Goal: Check status: Check status

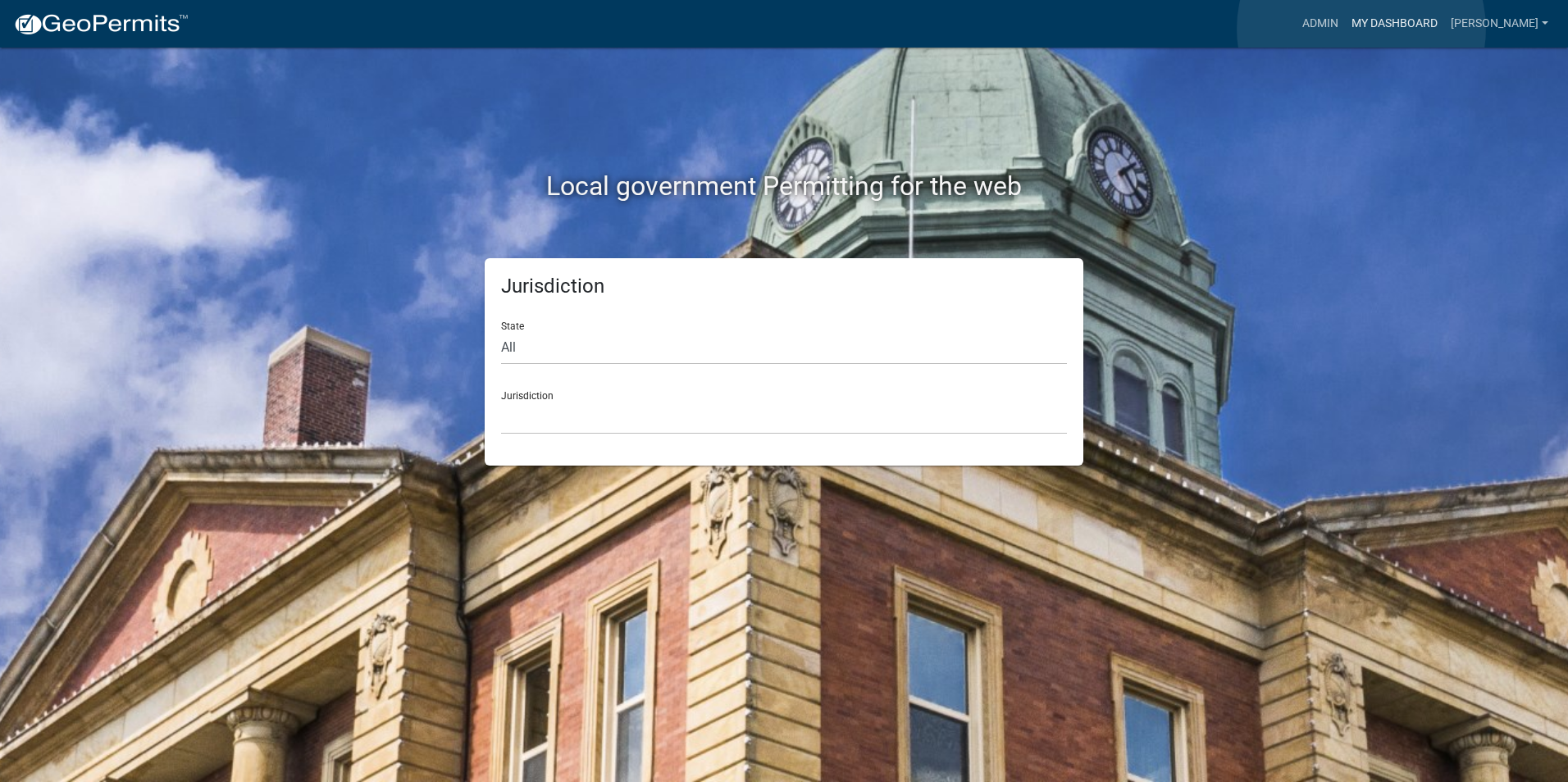
click at [1361, 29] on link "My Dashboard" at bounding box center [1395, 24] width 99 height 31
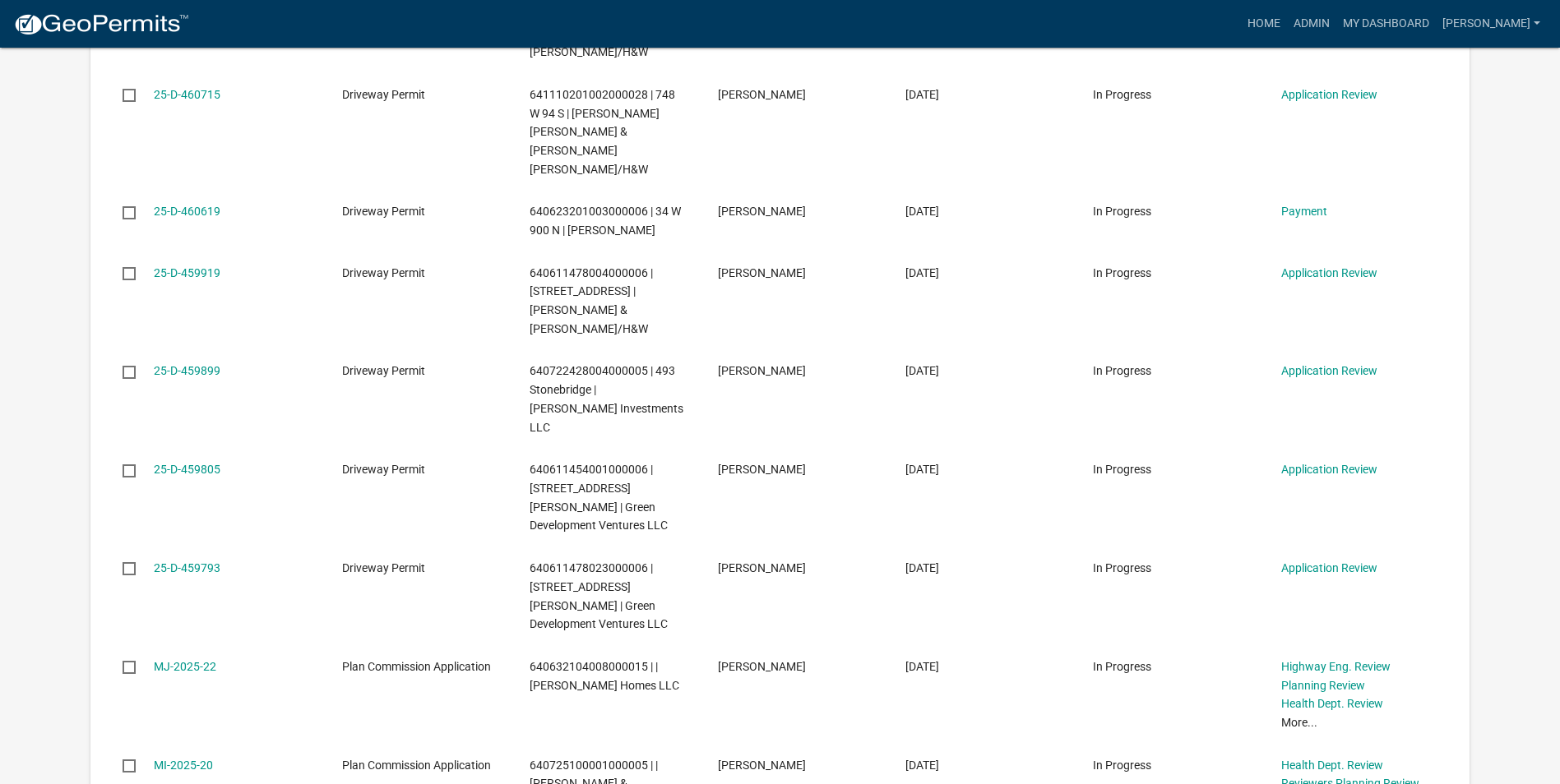
scroll to position [1808, 0]
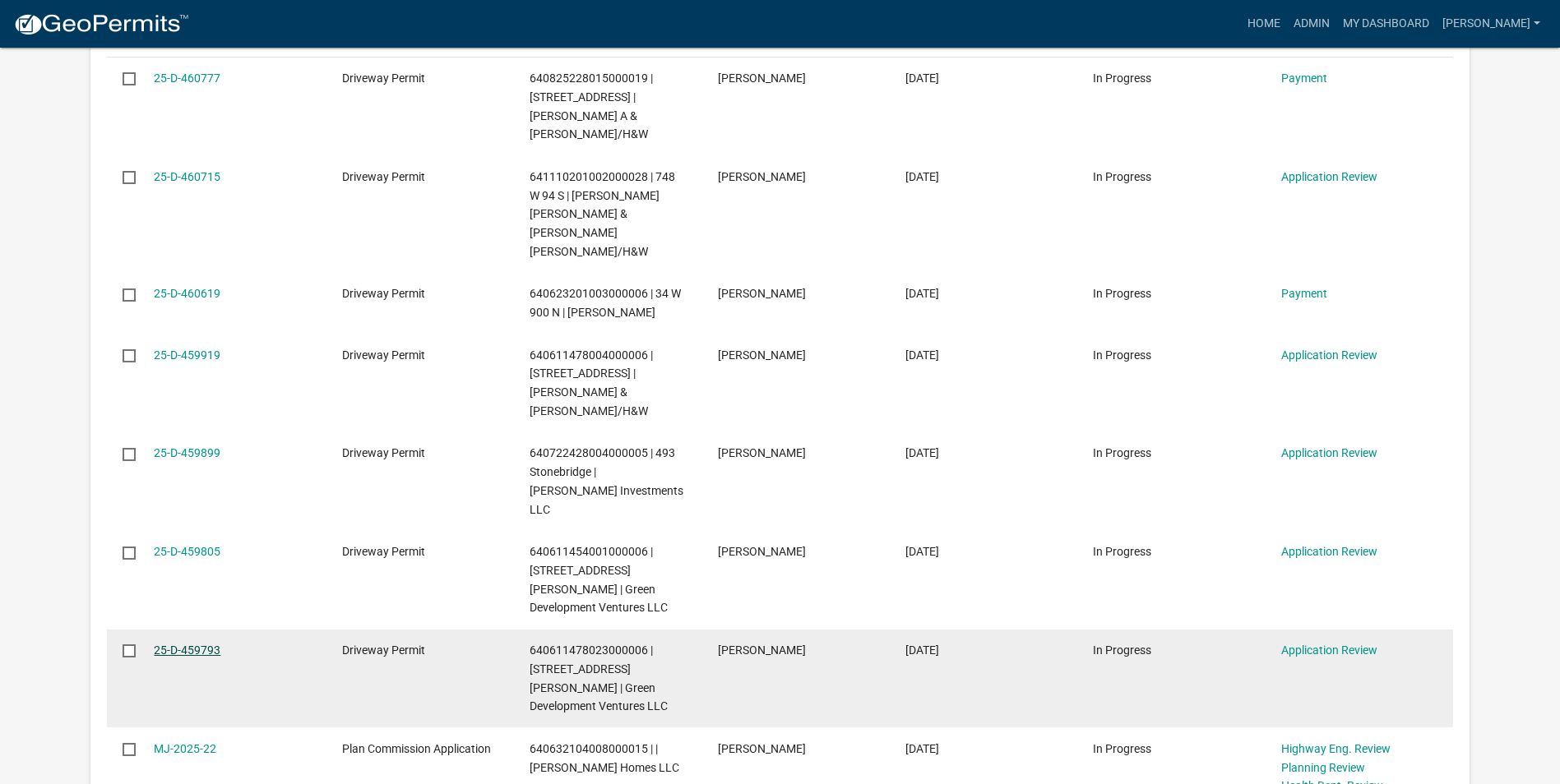
click at [177, 643] on link "25-D-459793" at bounding box center [187, 649] width 66 height 13
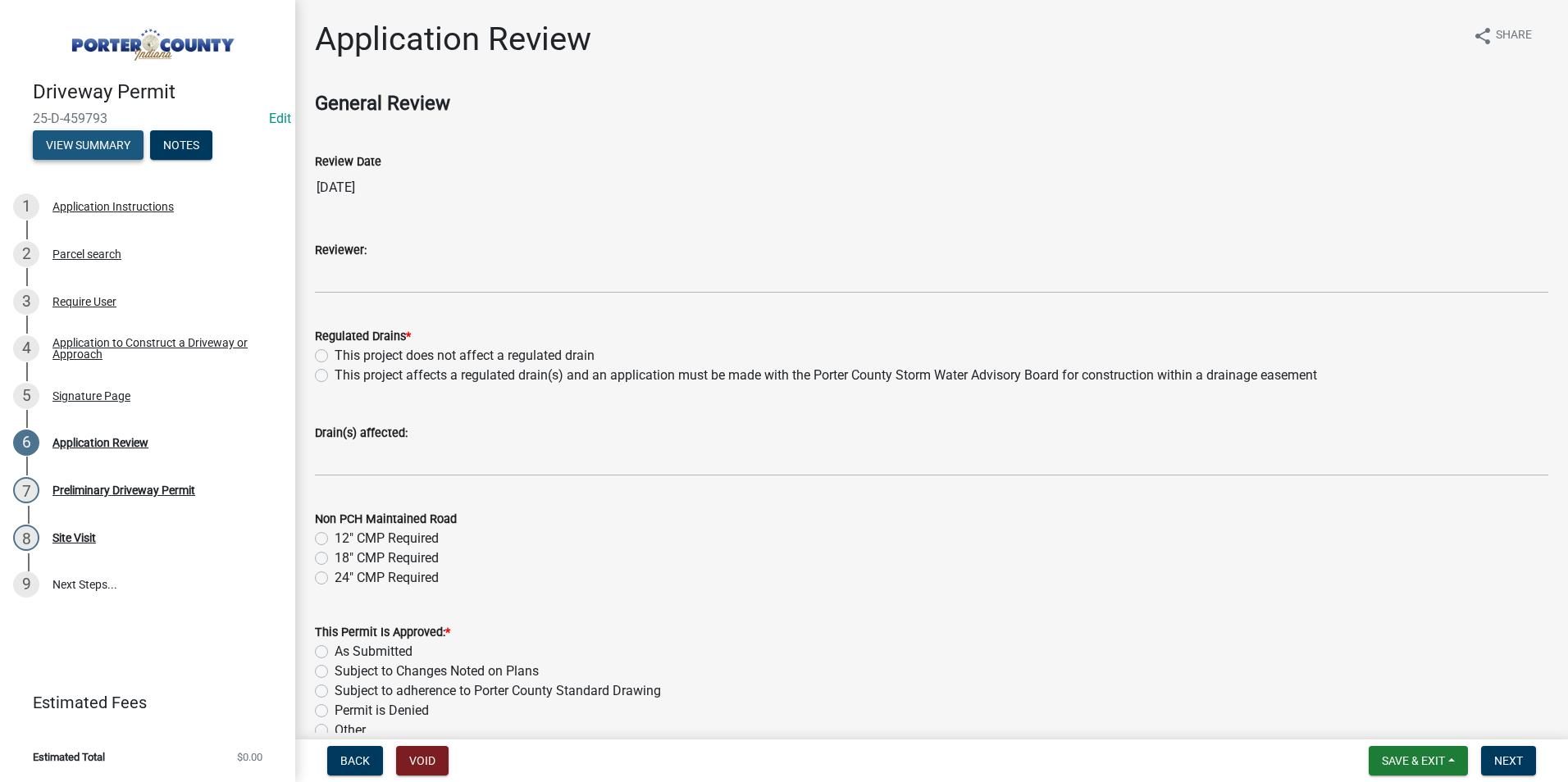
click at [72, 135] on button "View Summary" at bounding box center [88, 144] width 111 height 30
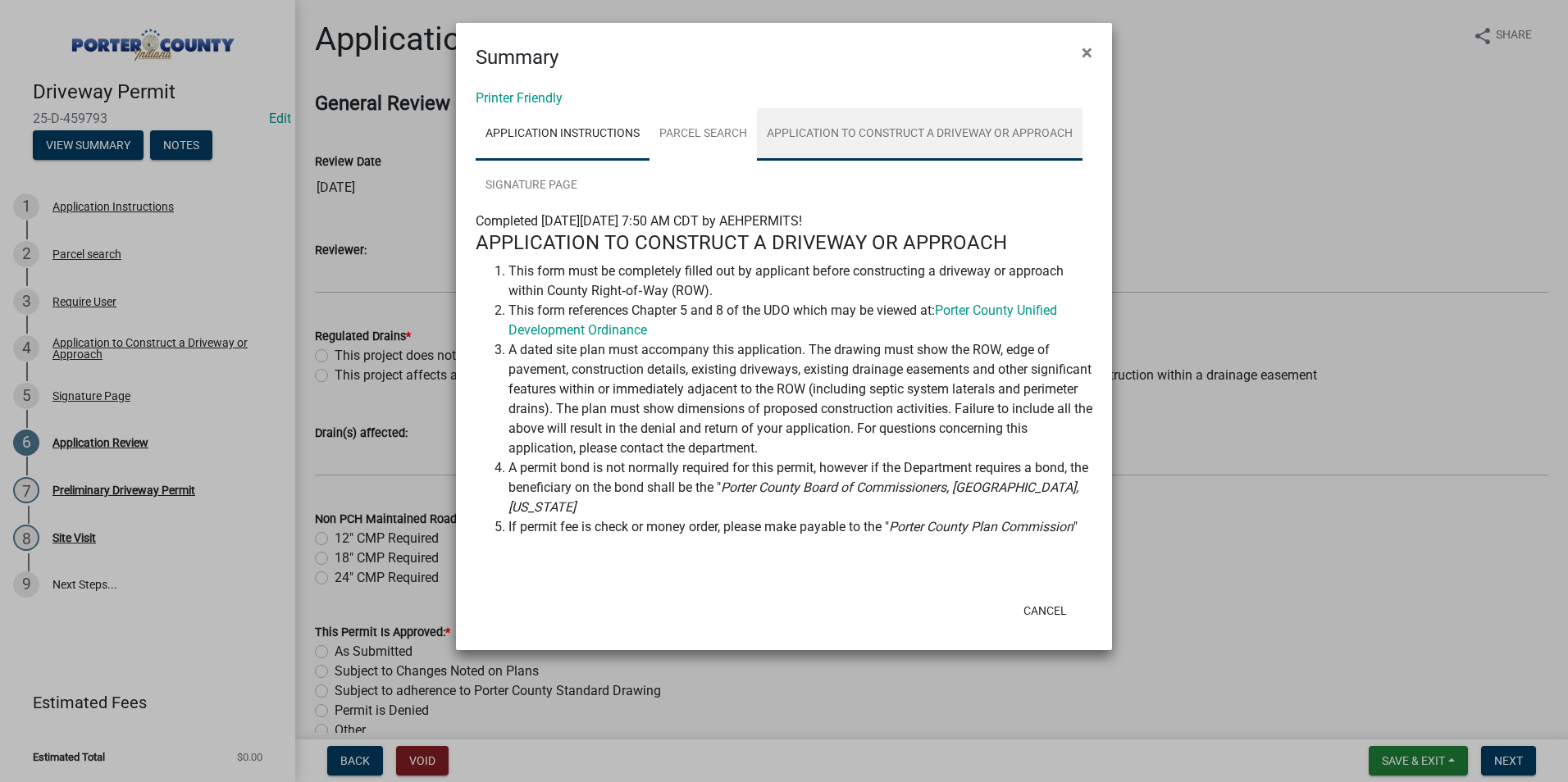
click at [885, 132] on link "Application to Construct a Driveway or Approach" at bounding box center [919, 134] width 326 height 53
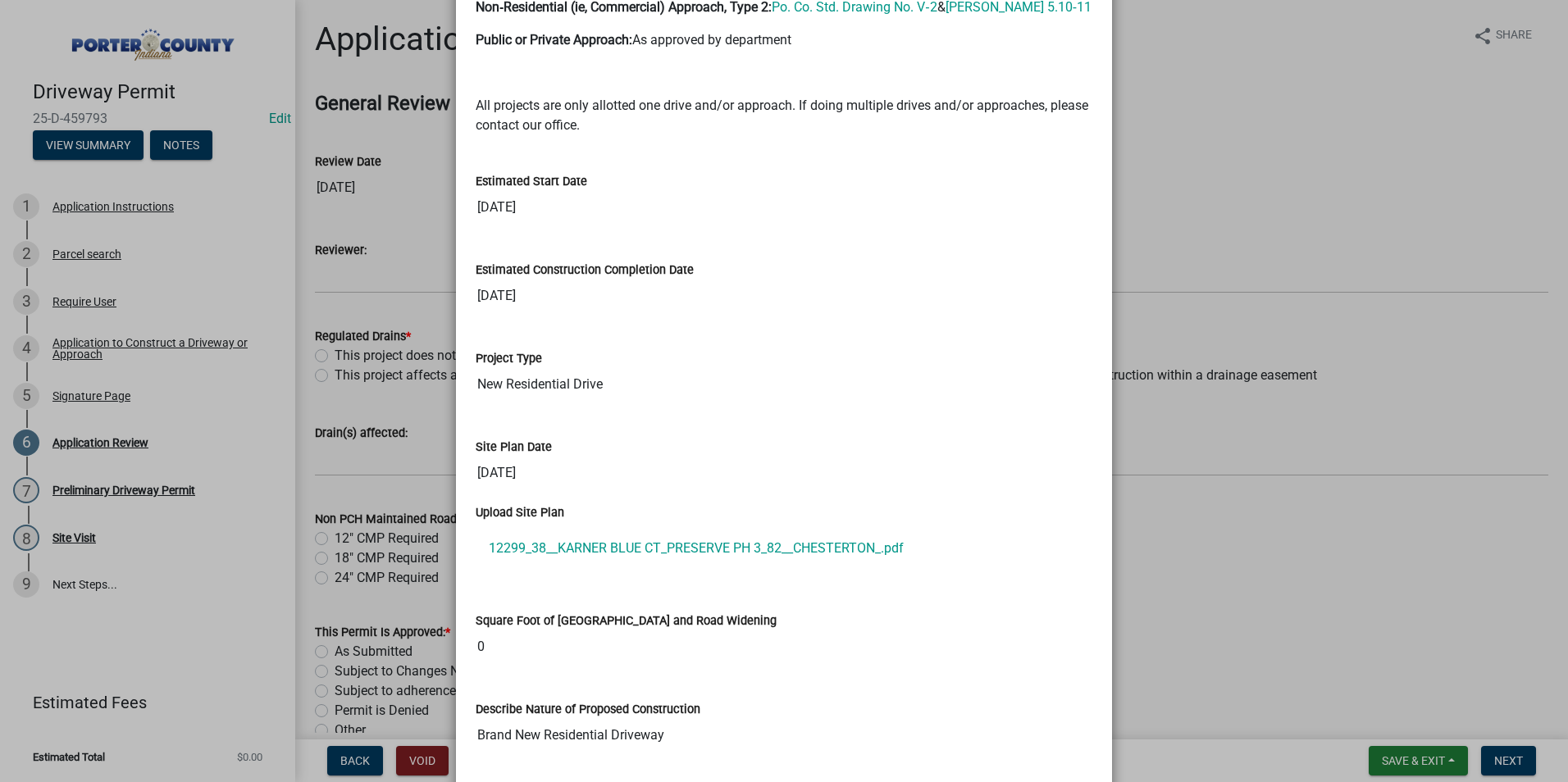
scroll to position [1394, 0]
click at [617, 542] on link "12299_38__KARNER BLUE CT_PRESERVE PH 3_82__CHESTERTON_.pdf" at bounding box center [783, 547] width 616 height 39
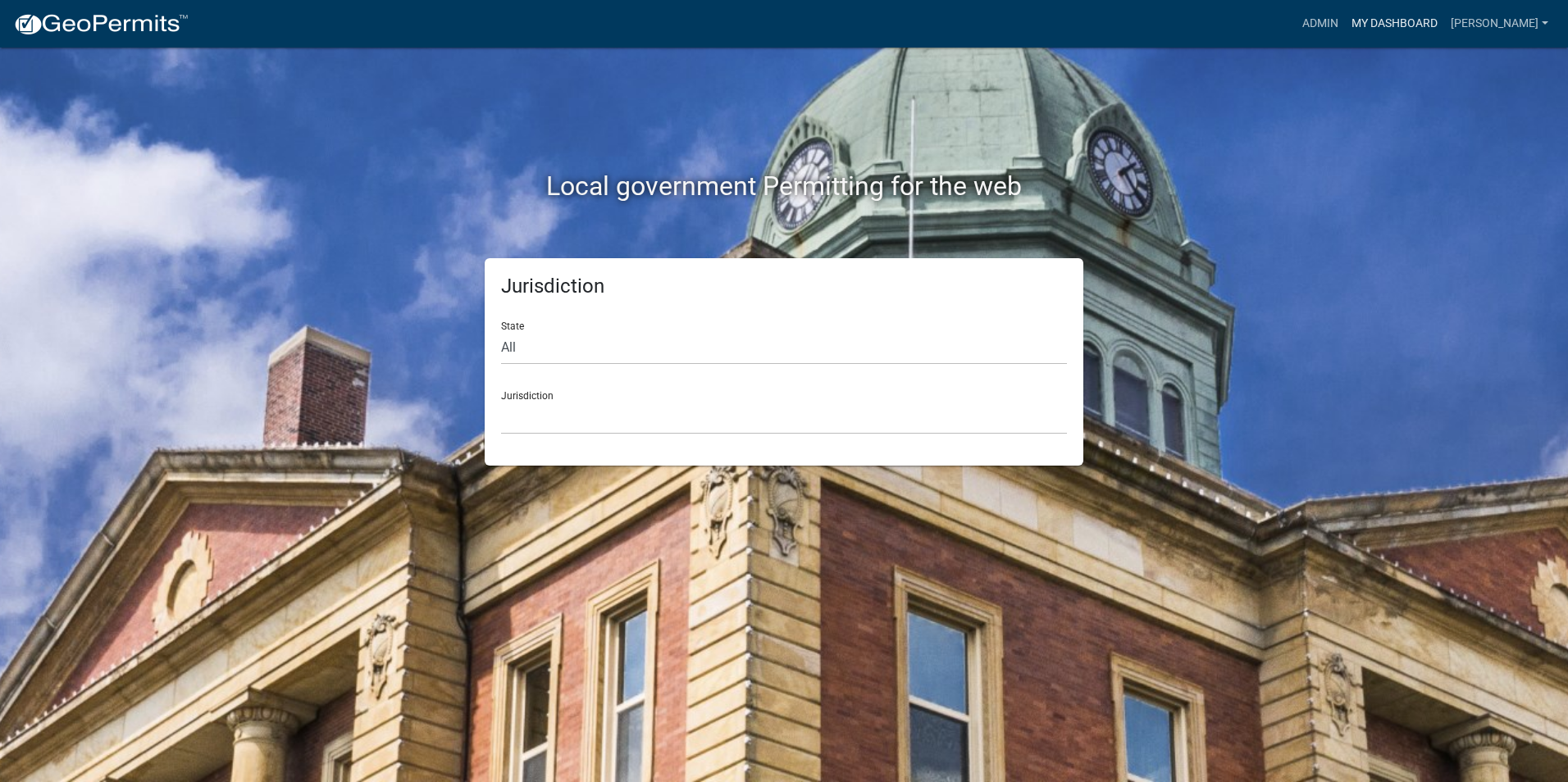
click at [1354, 13] on link "My Dashboard" at bounding box center [1395, 24] width 99 height 31
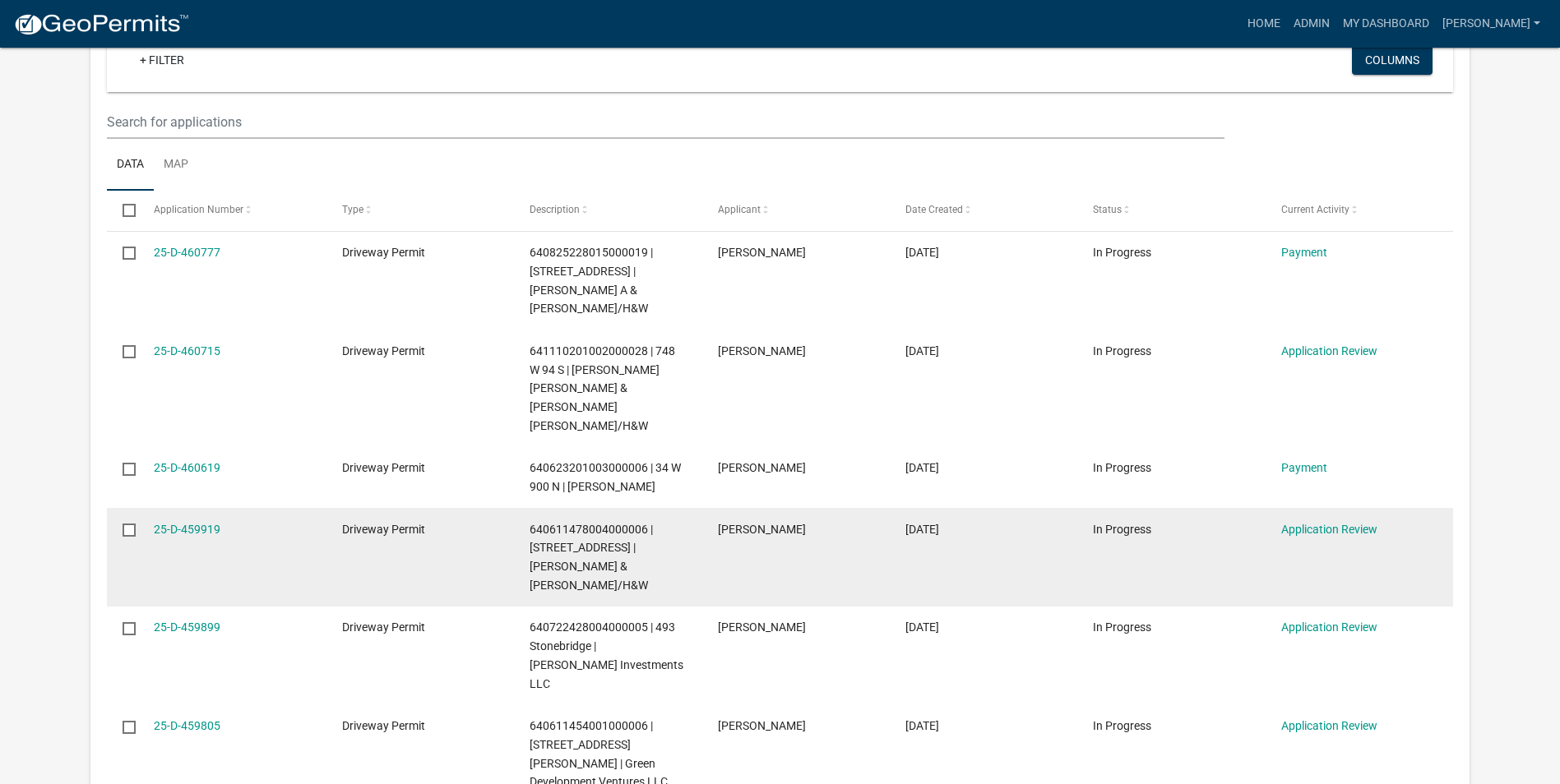
scroll to position [1644, 0]
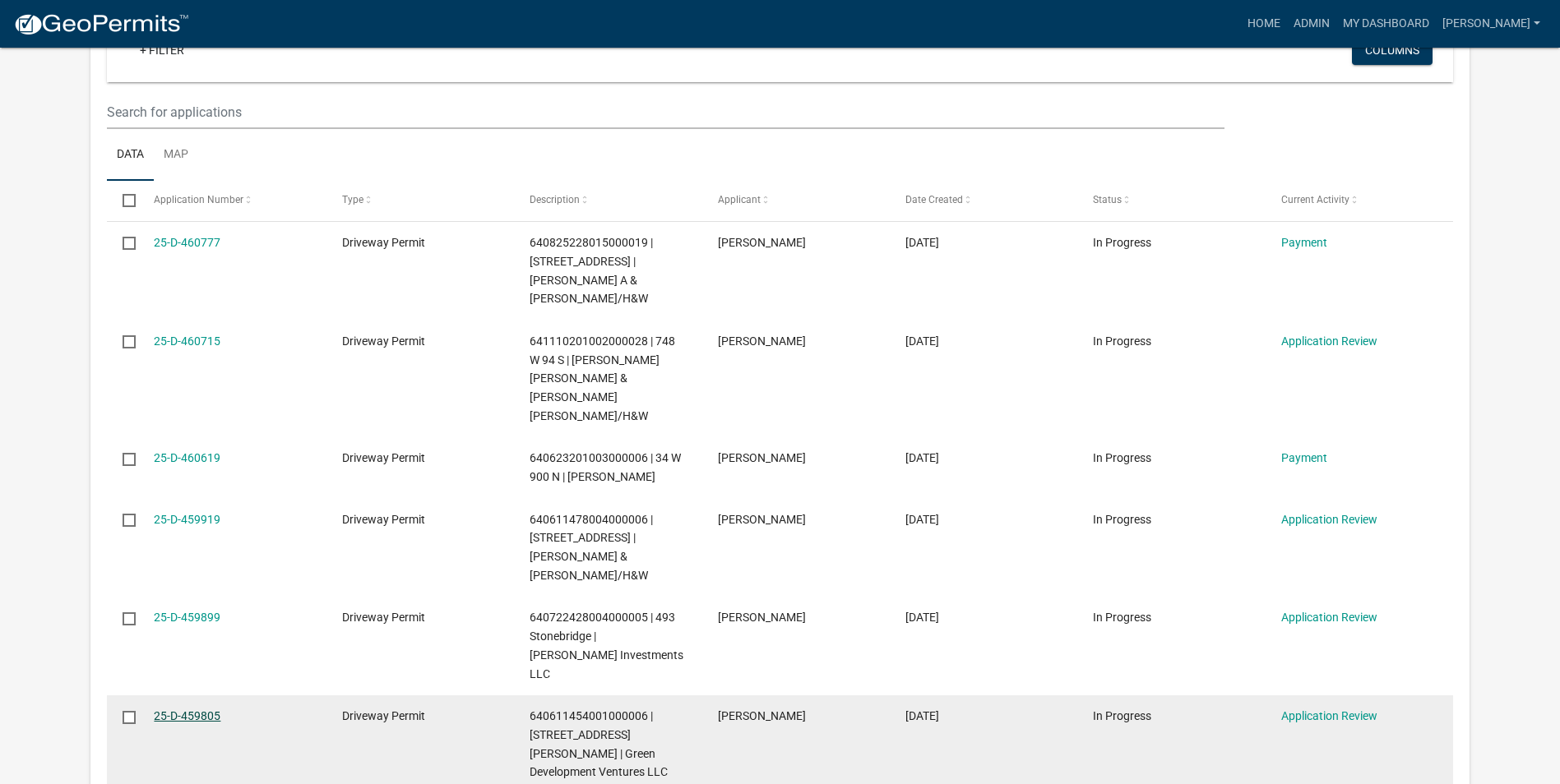
click at [174, 709] on link "25-D-459805" at bounding box center [187, 715] width 66 height 13
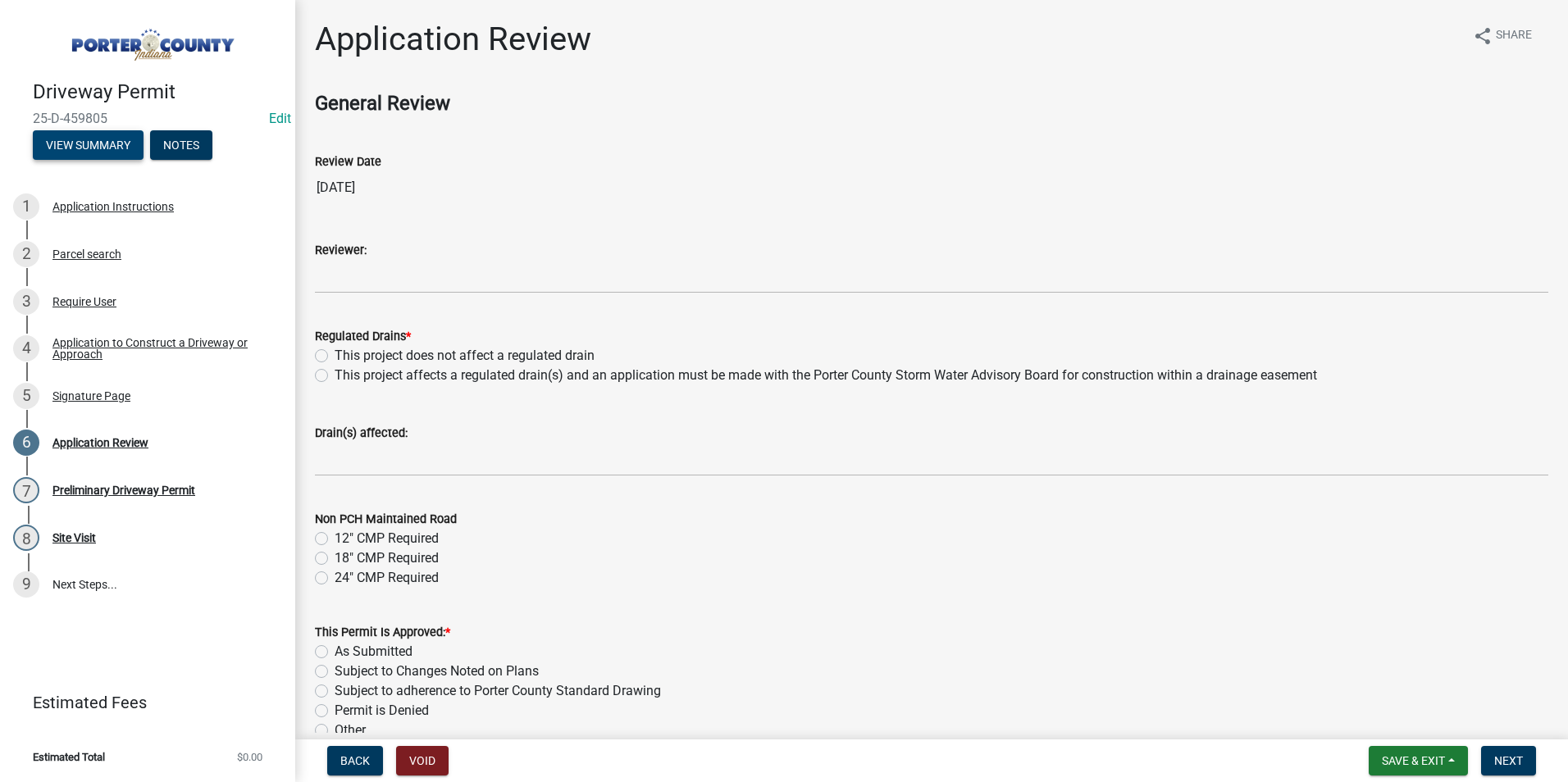
click at [97, 149] on button "View Summary" at bounding box center [88, 144] width 111 height 30
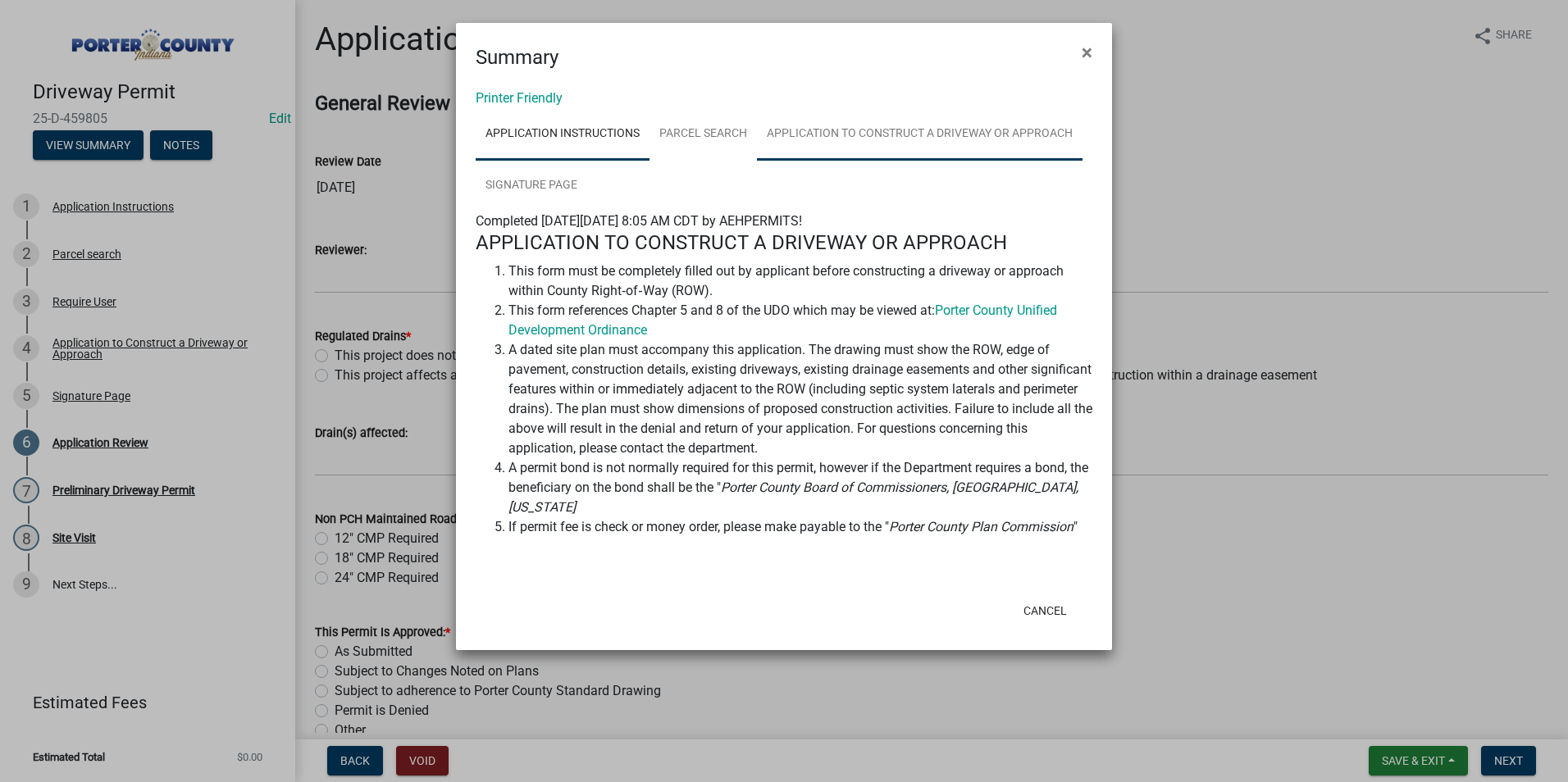
click at [929, 133] on link "Application to Construct a Driveway or Approach" at bounding box center [919, 134] width 326 height 53
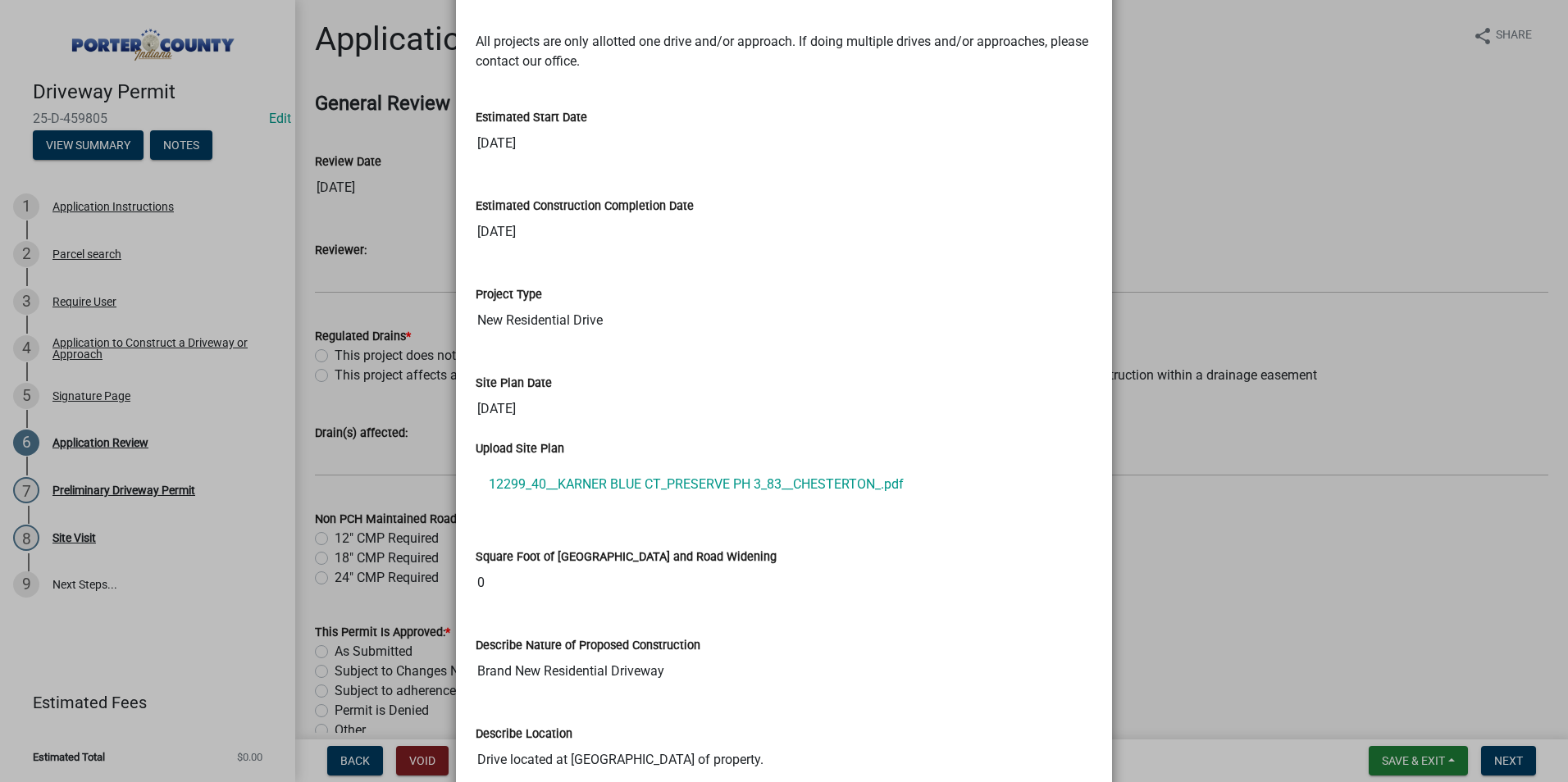
scroll to position [1587, 0]
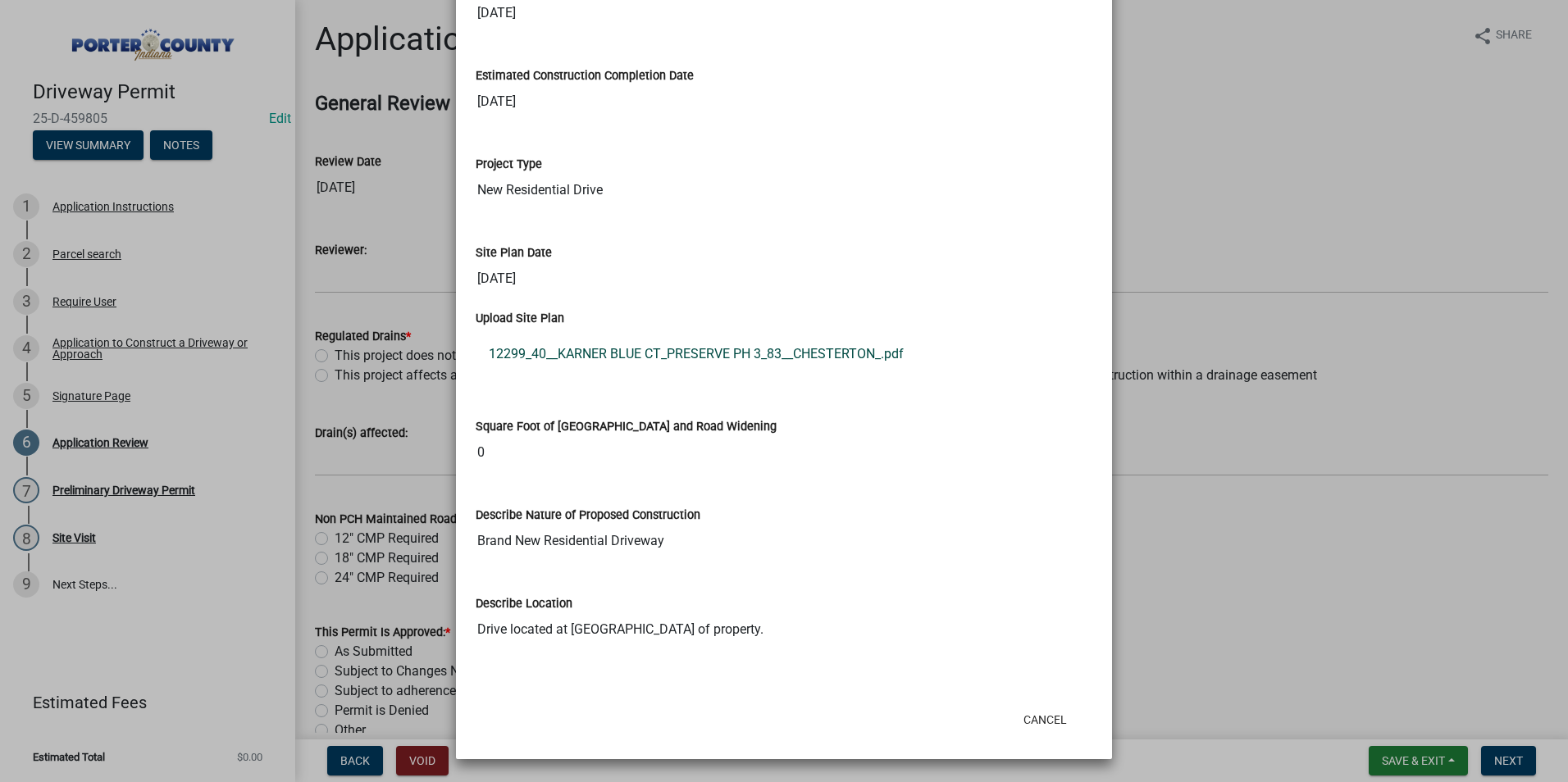
click at [628, 347] on link "12299_40__KARNER BLUE CT_PRESERVE PH 3_83__CHESTERTON_.pdf" at bounding box center [783, 354] width 616 height 39
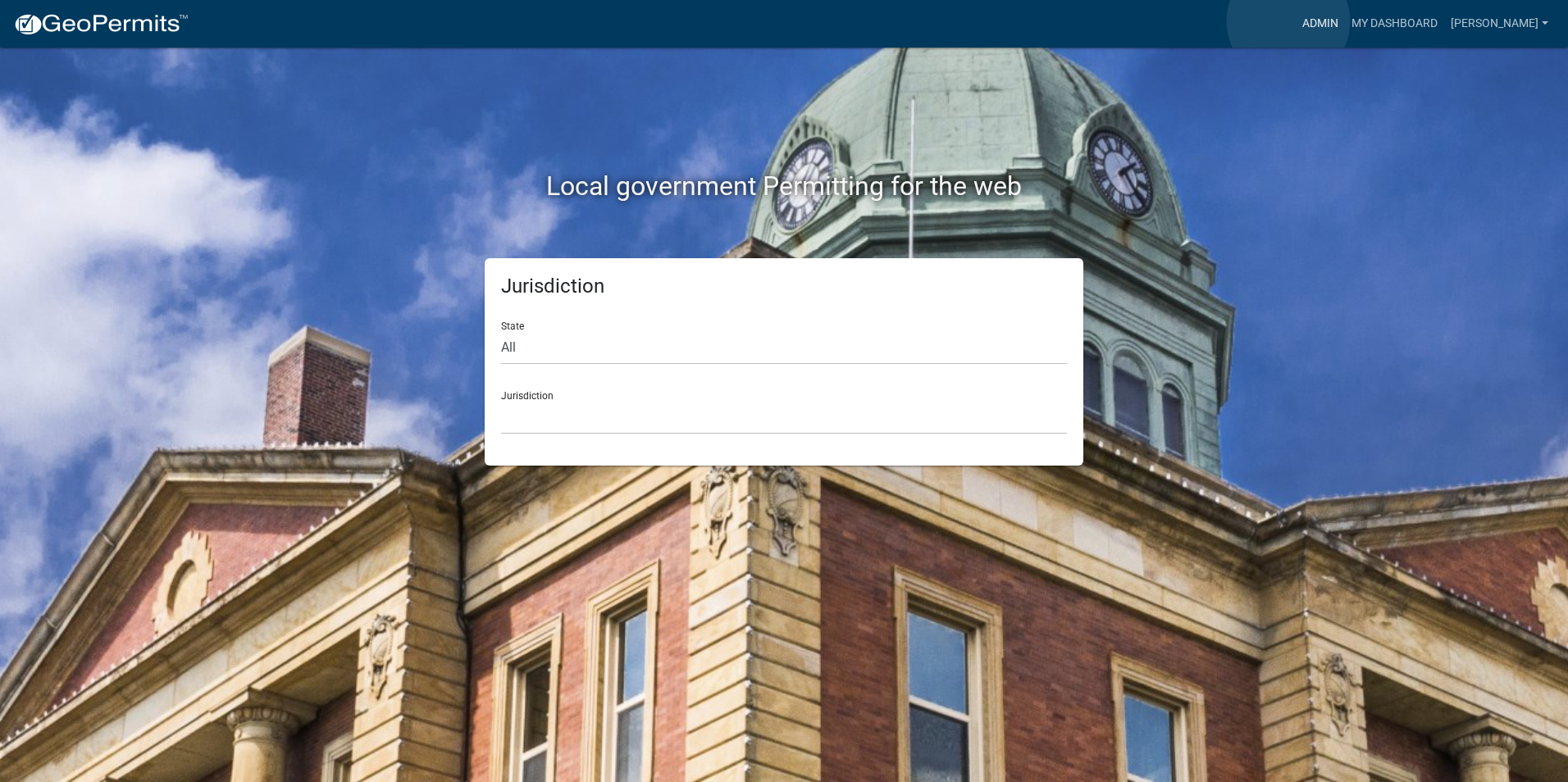
click at [1296, 21] on link "Admin" at bounding box center [1321, 24] width 49 height 31
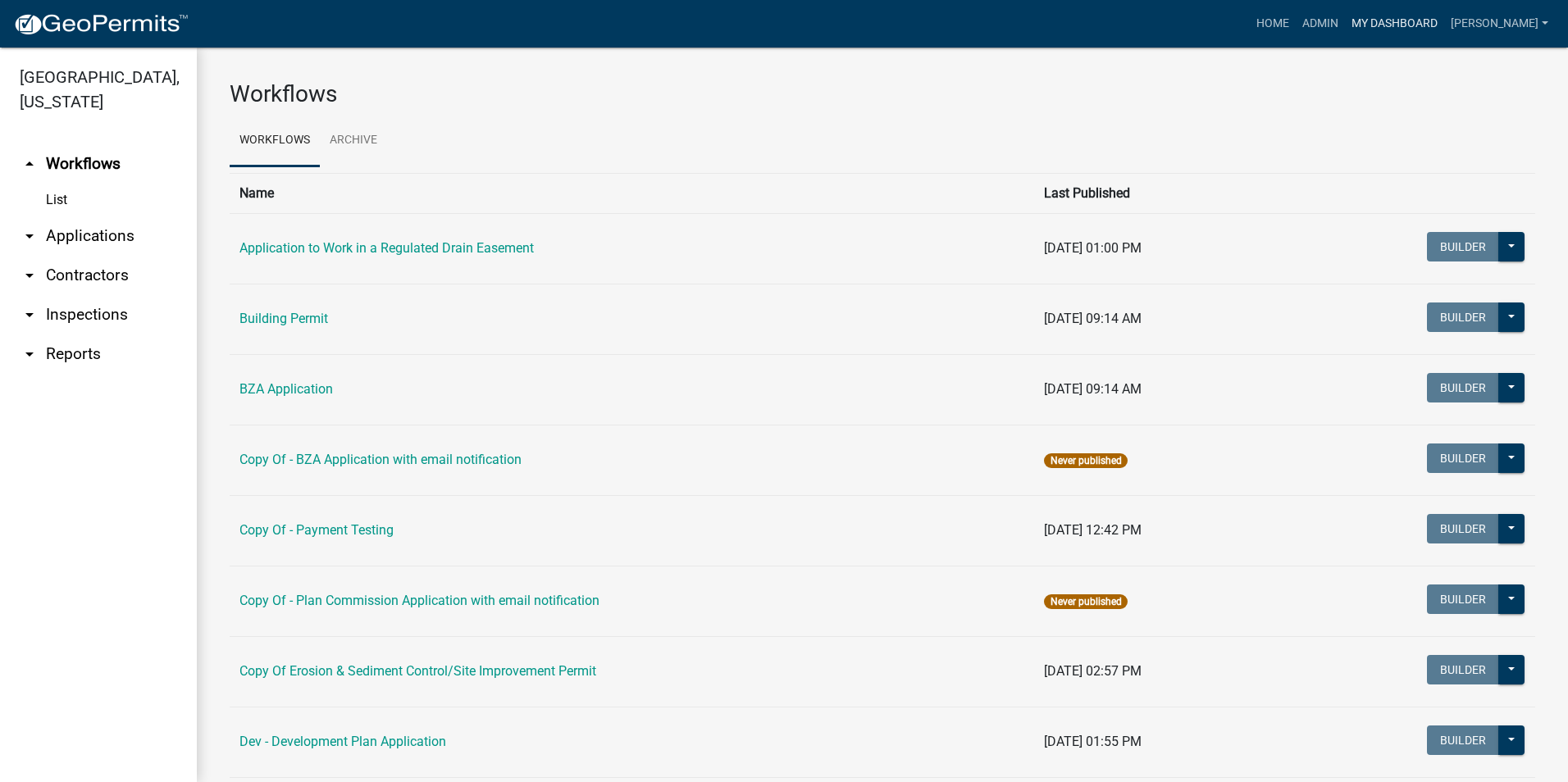
click at [1390, 20] on link "My Dashboard" at bounding box center [1395, 24] width 99 height 31
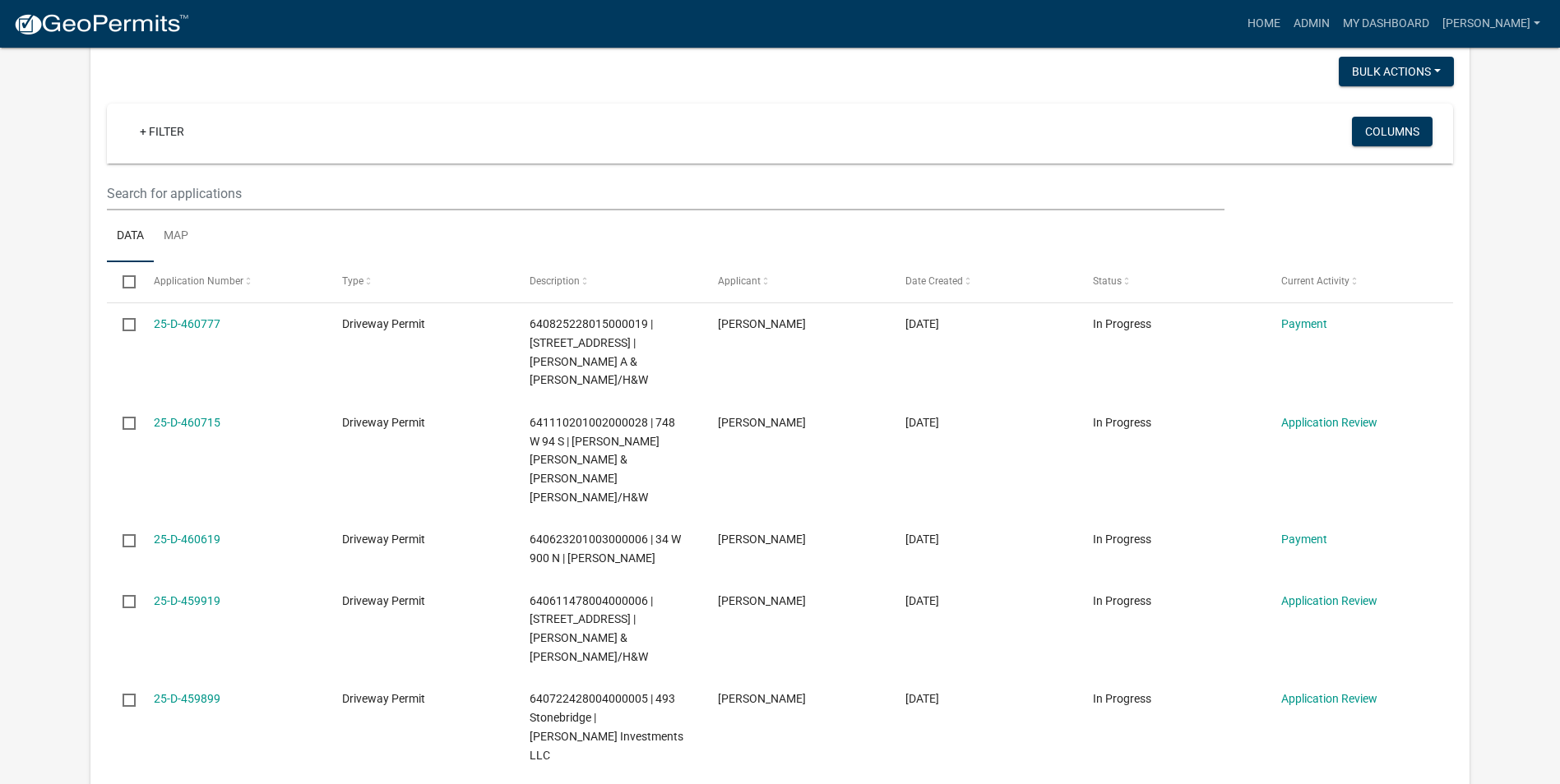
scroll to position [1727, 0]
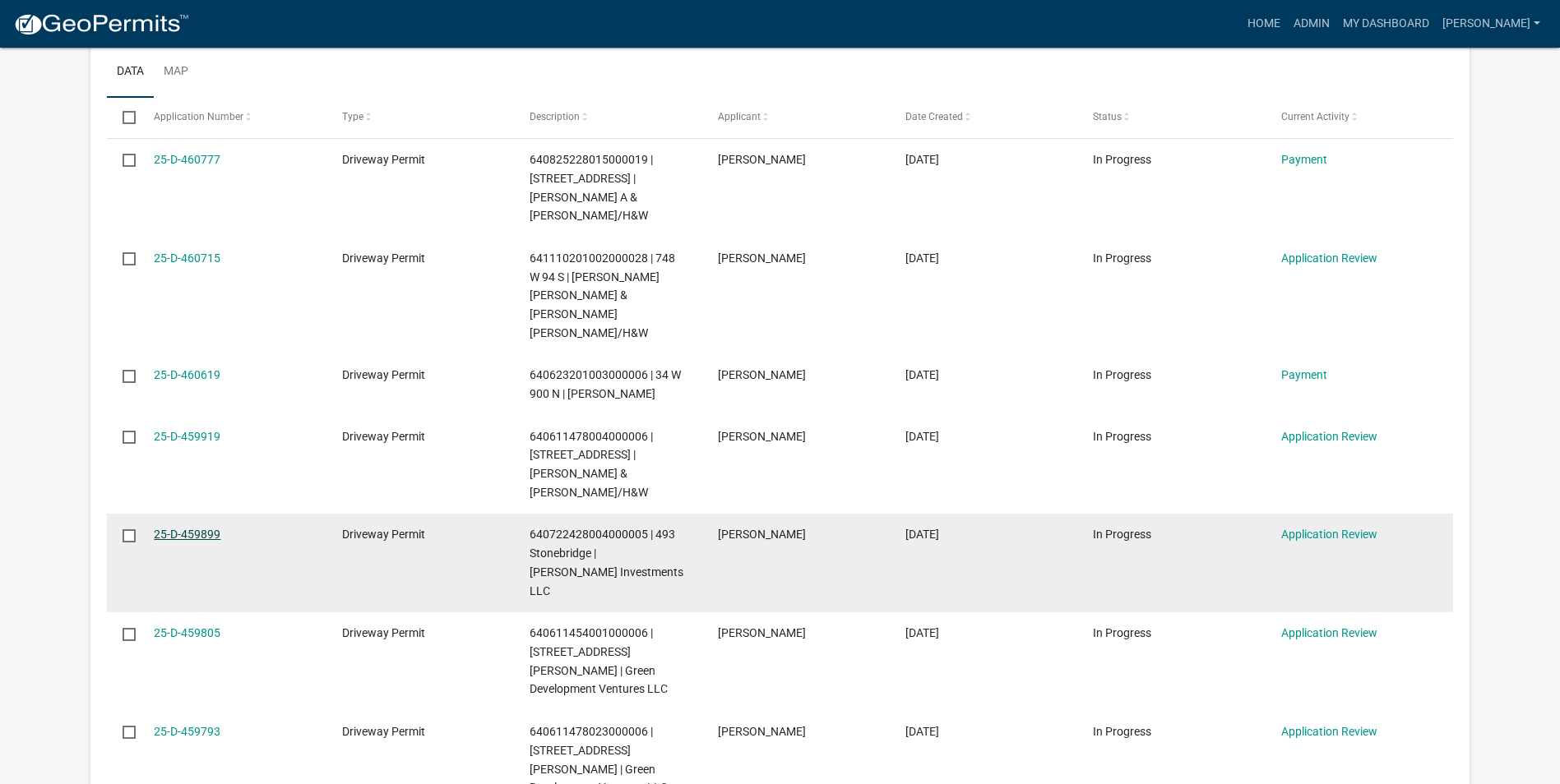
click at [186, 527] on link "25-D-459899" at bounding box center [187, 533] width 66 height 13
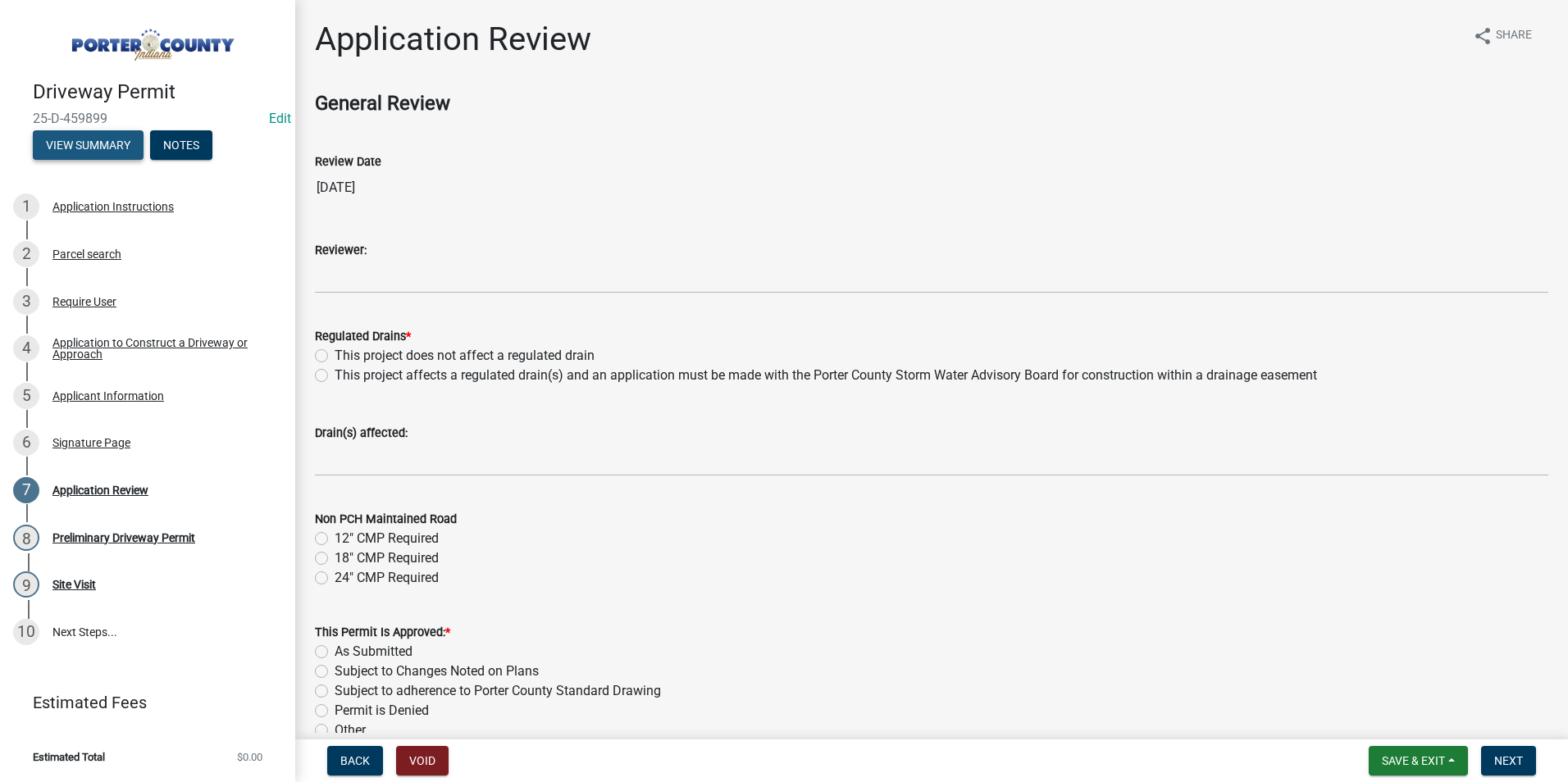
click at [68, 144] on button "View Summary" at bounding box center [88, 144] width 111 height 30
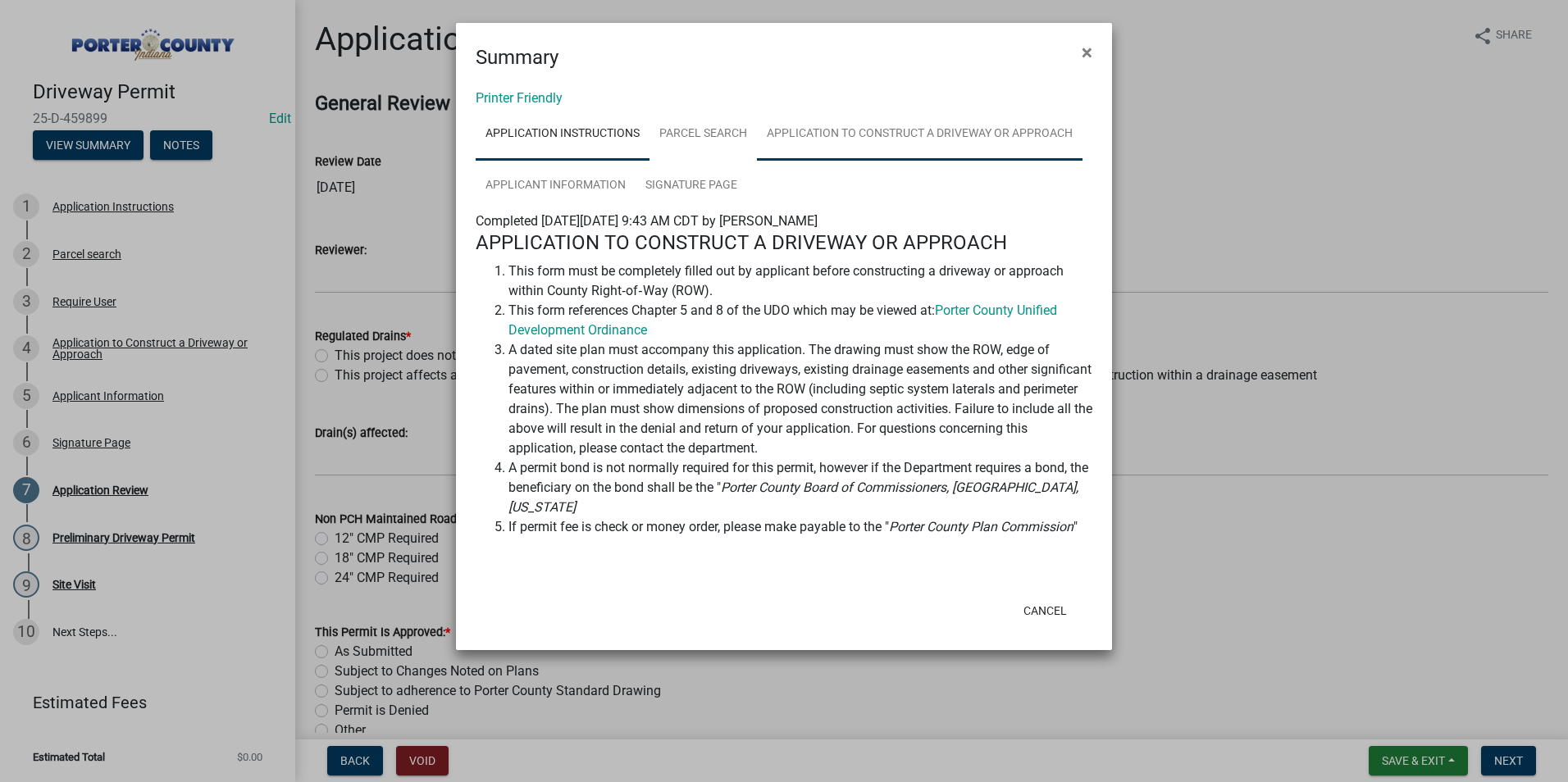
click at [952, 123] on link "Application to Construct a Driveway or Approach" at bounding box center [919, 134] width 326 height 53
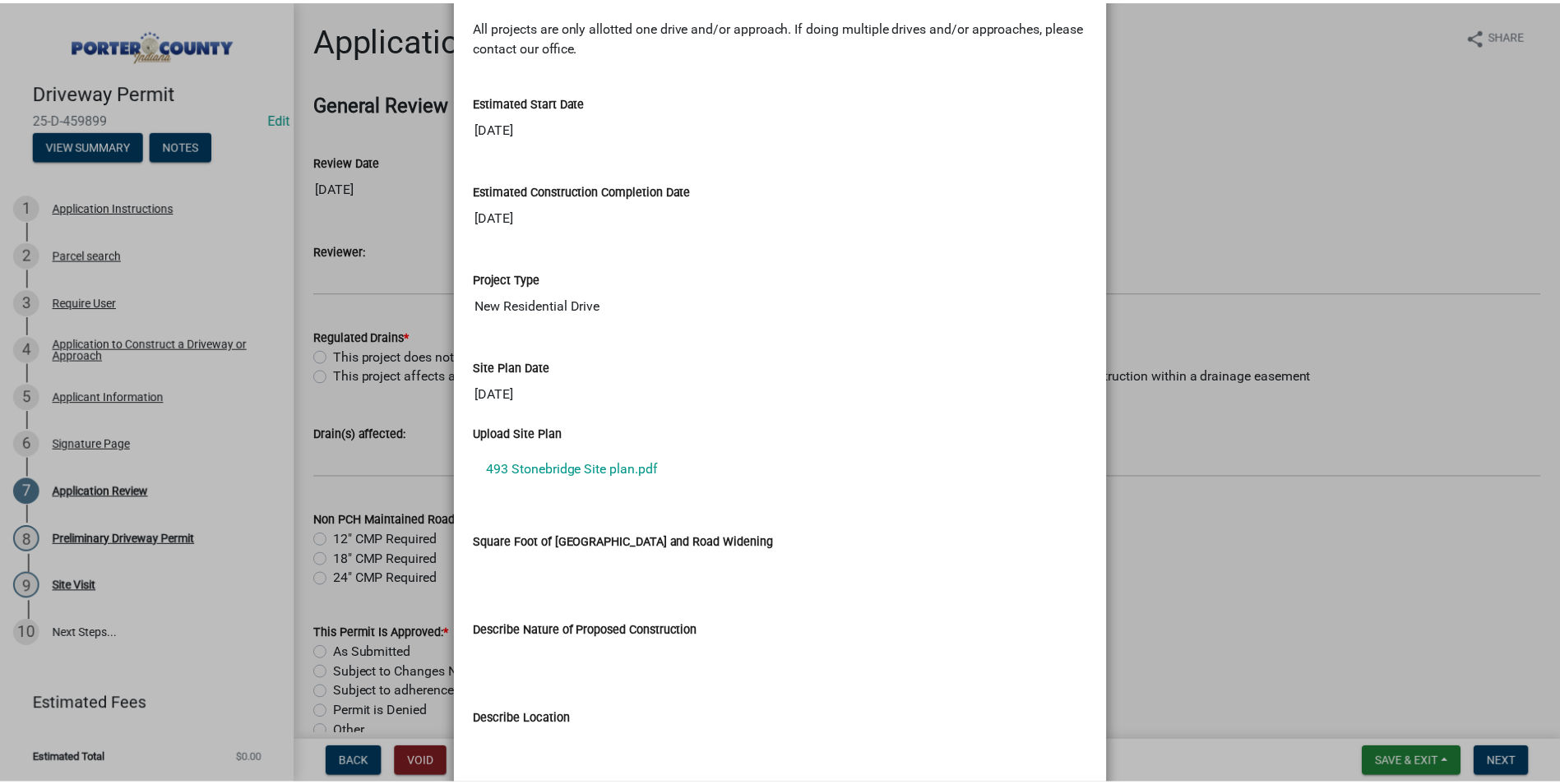
scroll to position [1479, 0]
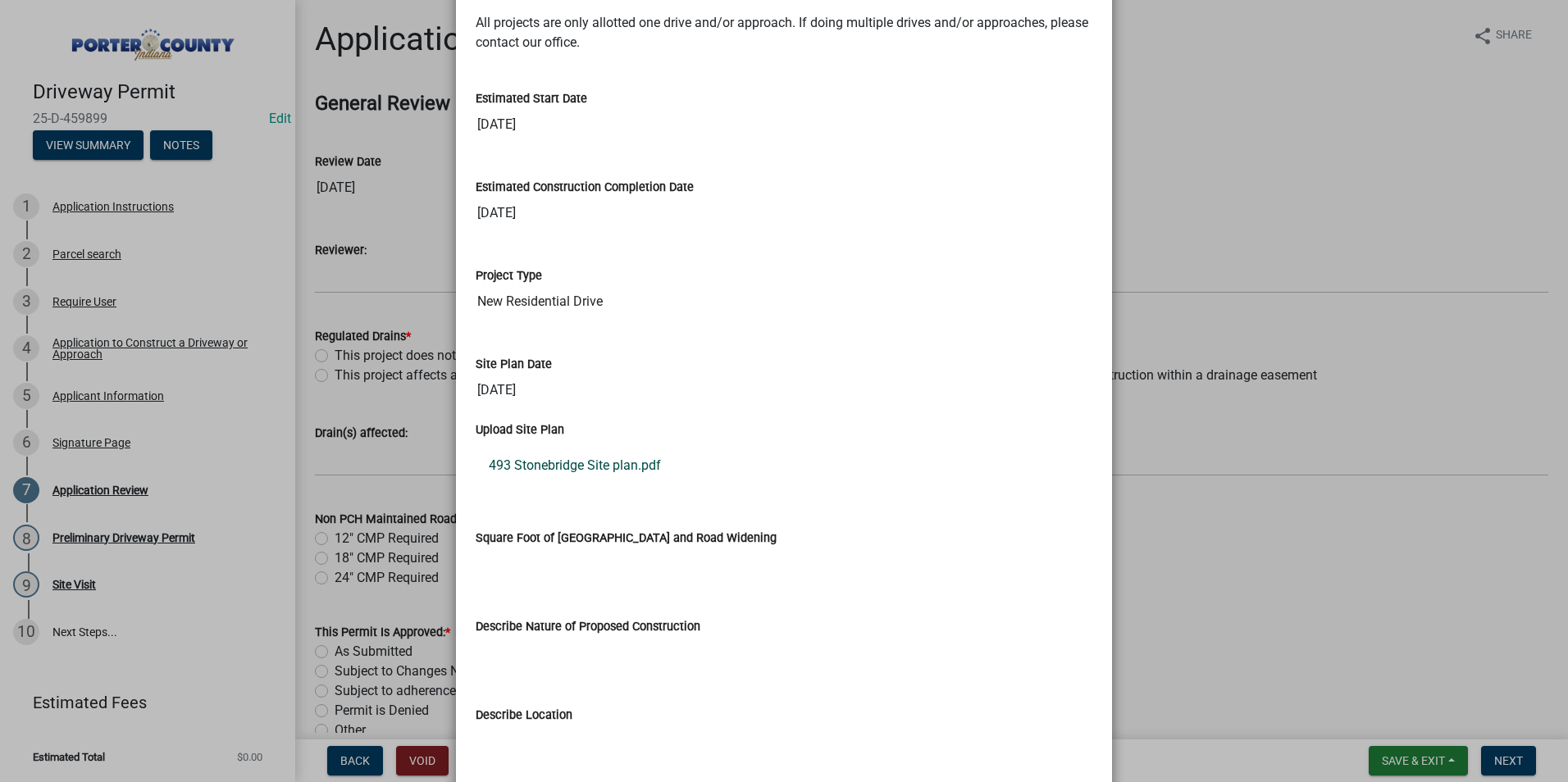
click at [594, 463] on link "493 Stonebridge Site plan.pdf" at bounding box center [783, 466] width 616 height 39
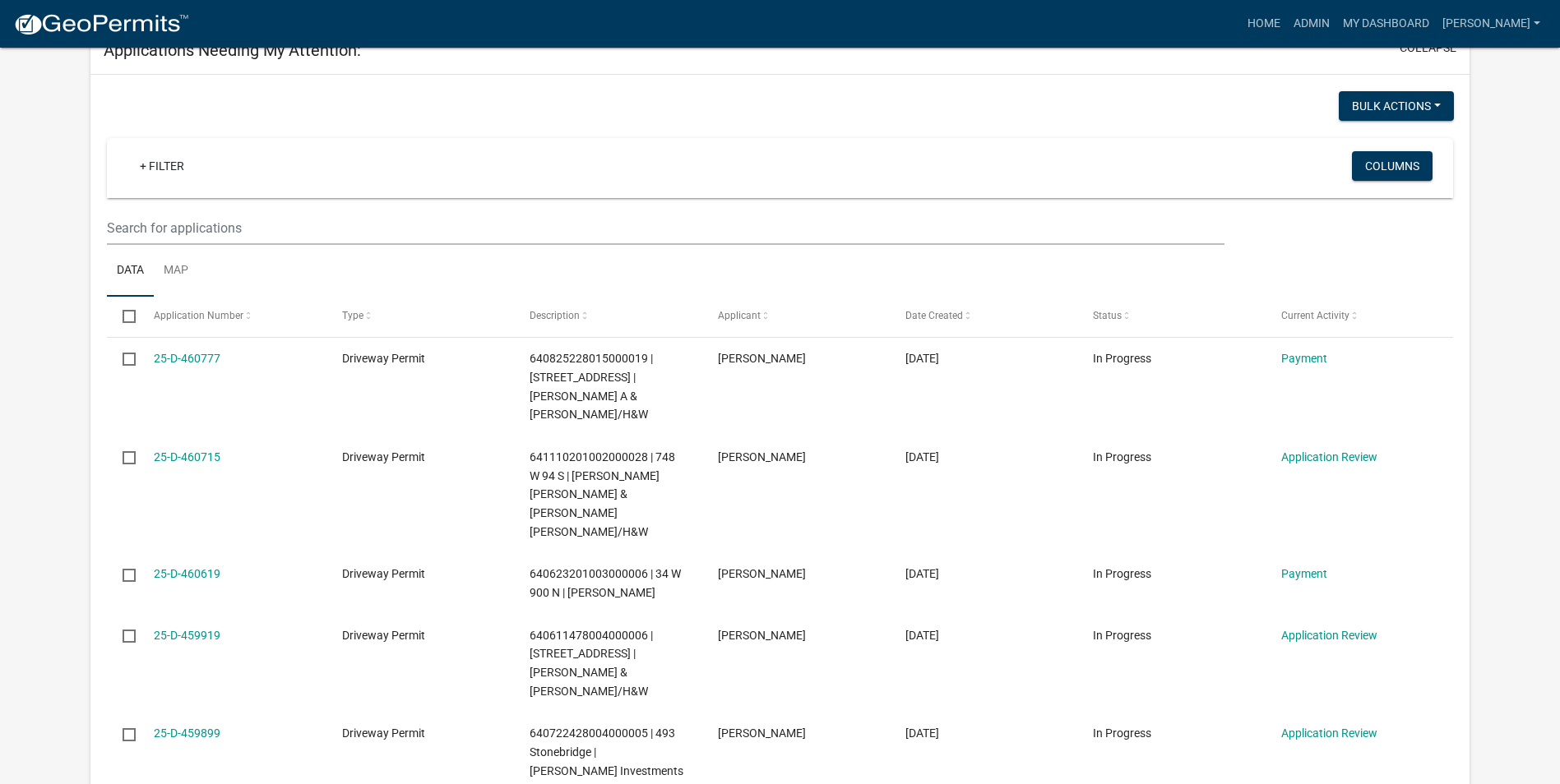
scroll to position [1726, 0]
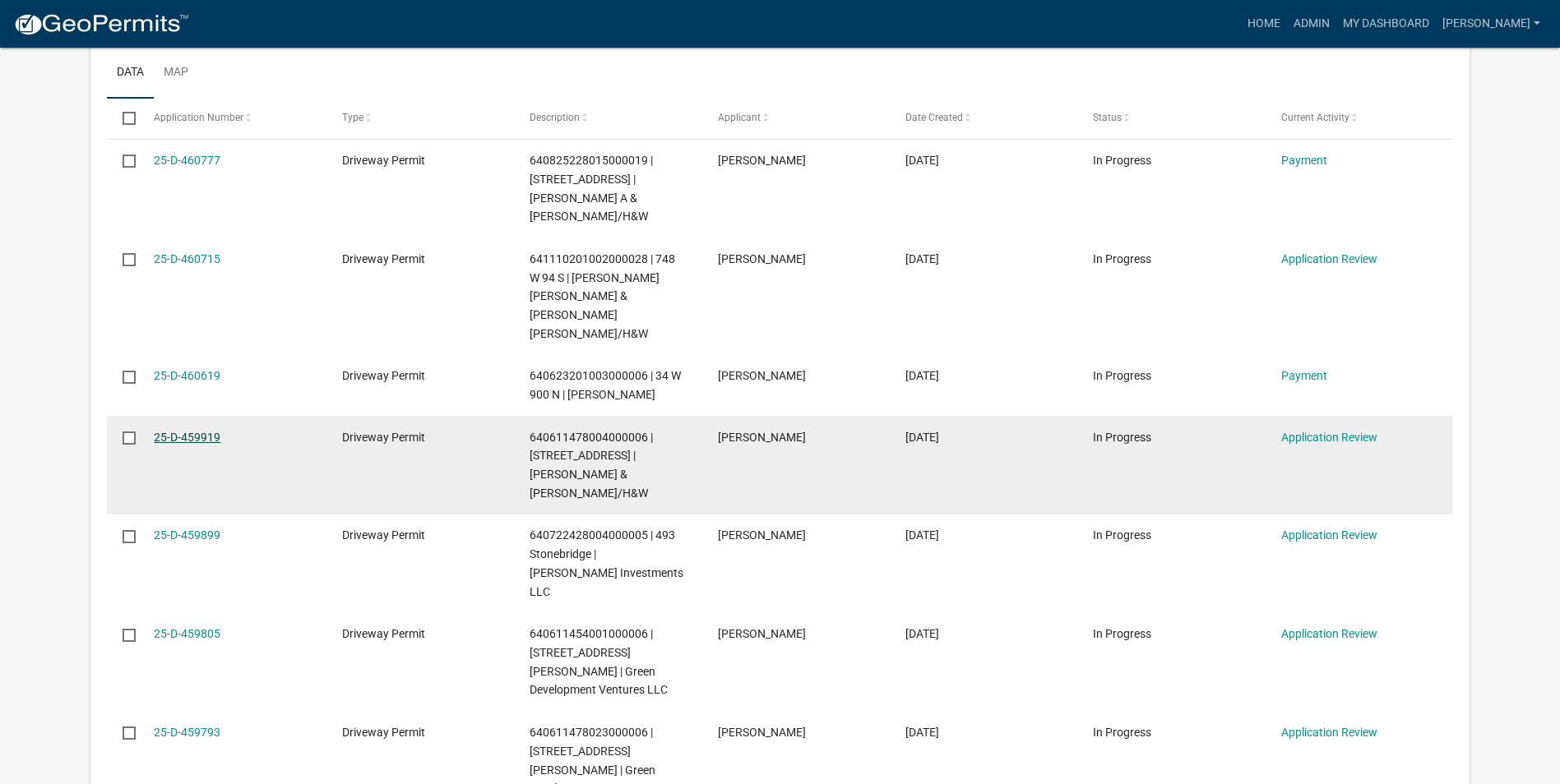
click at [172, 430] on link "25-D-459919" at bounding box center [187, 436] width 66 height 13
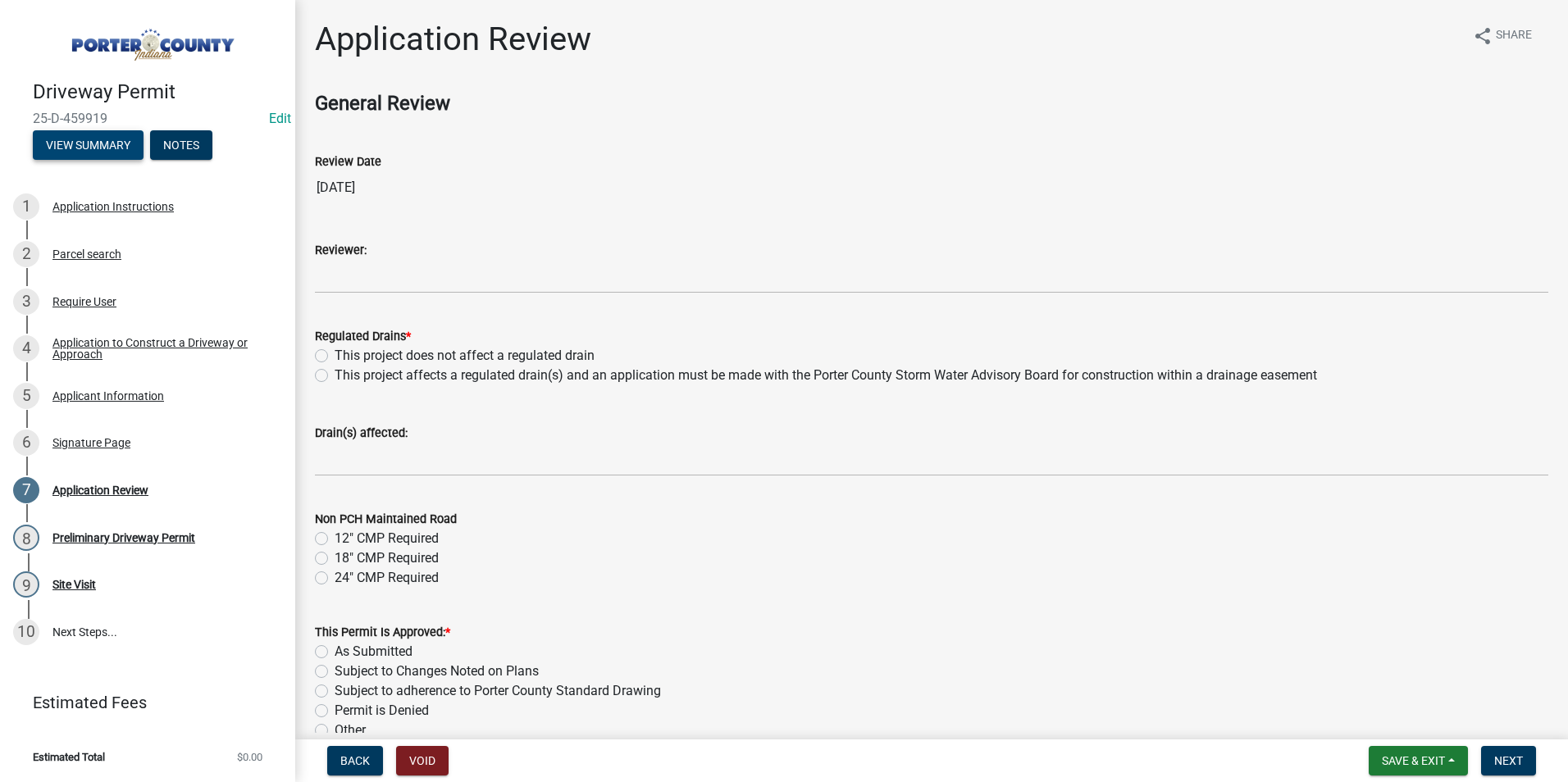
click at [106, 146] on button "View Summary" at bounding box center [88, 144] width 111 height 30
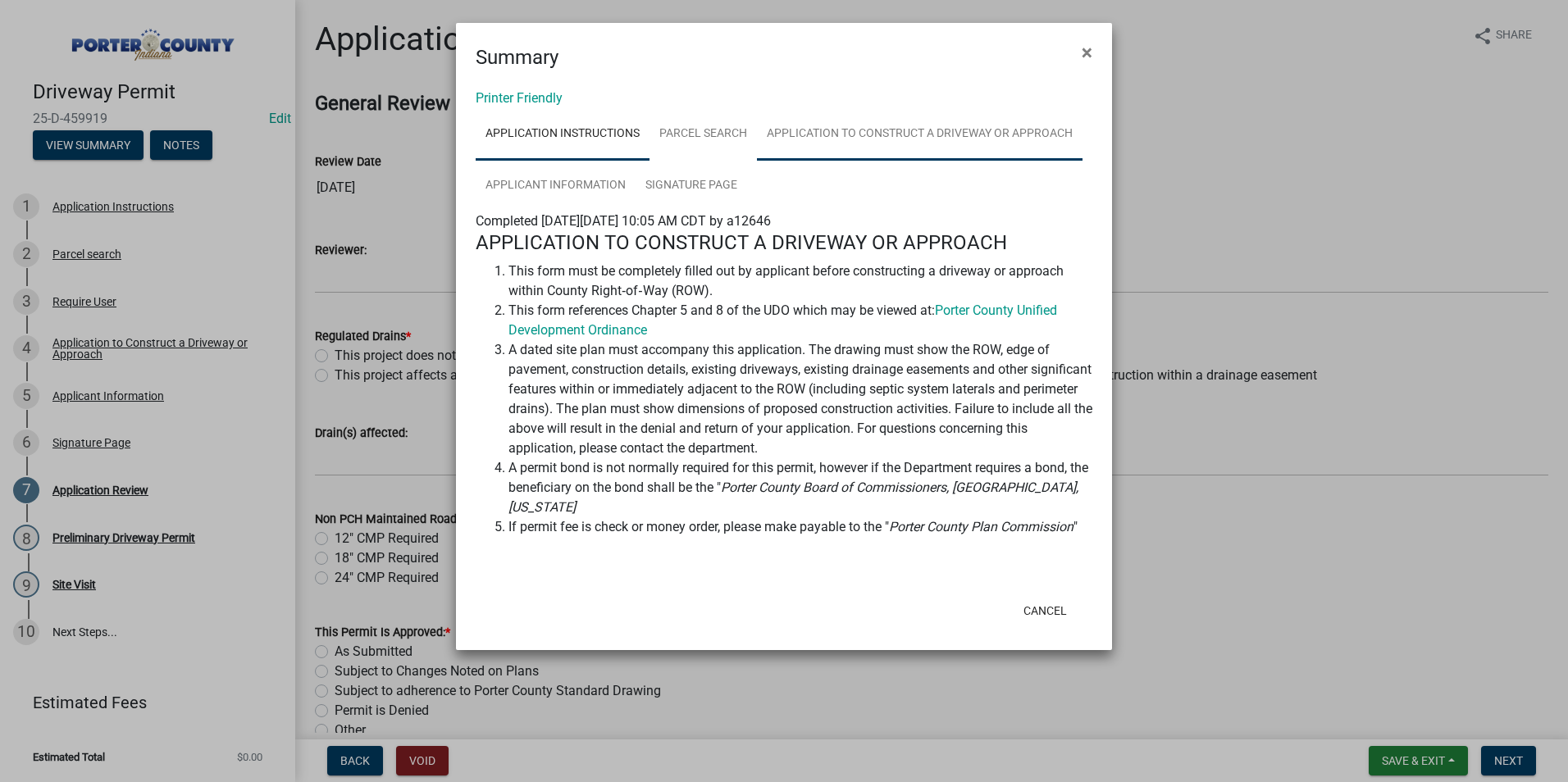
click at [934, 143] on link "Application to Construct a Driveway or Approach" at bounding box center [919, 134] width 326 height 53
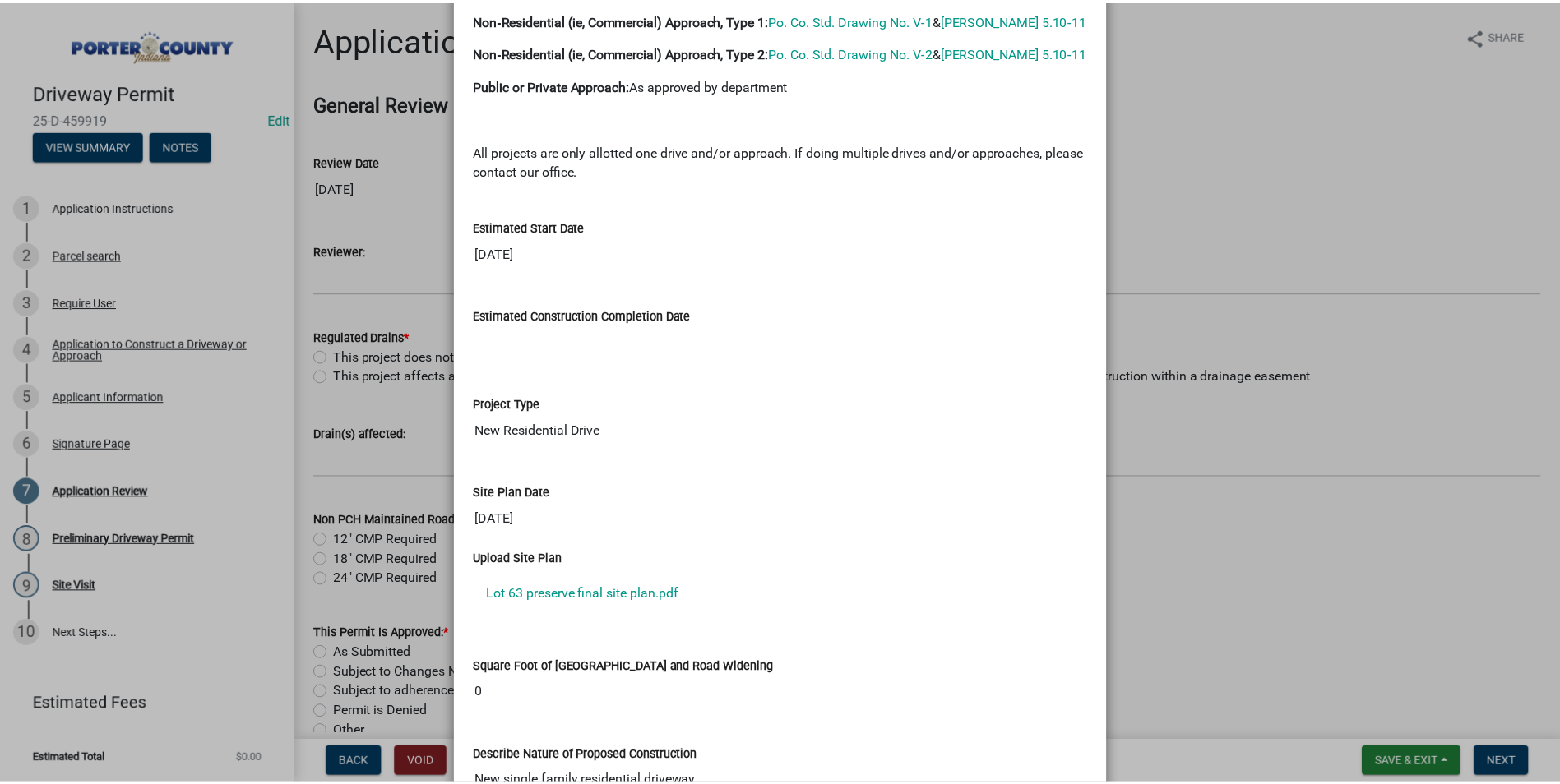
scroll to position [1398, 0]
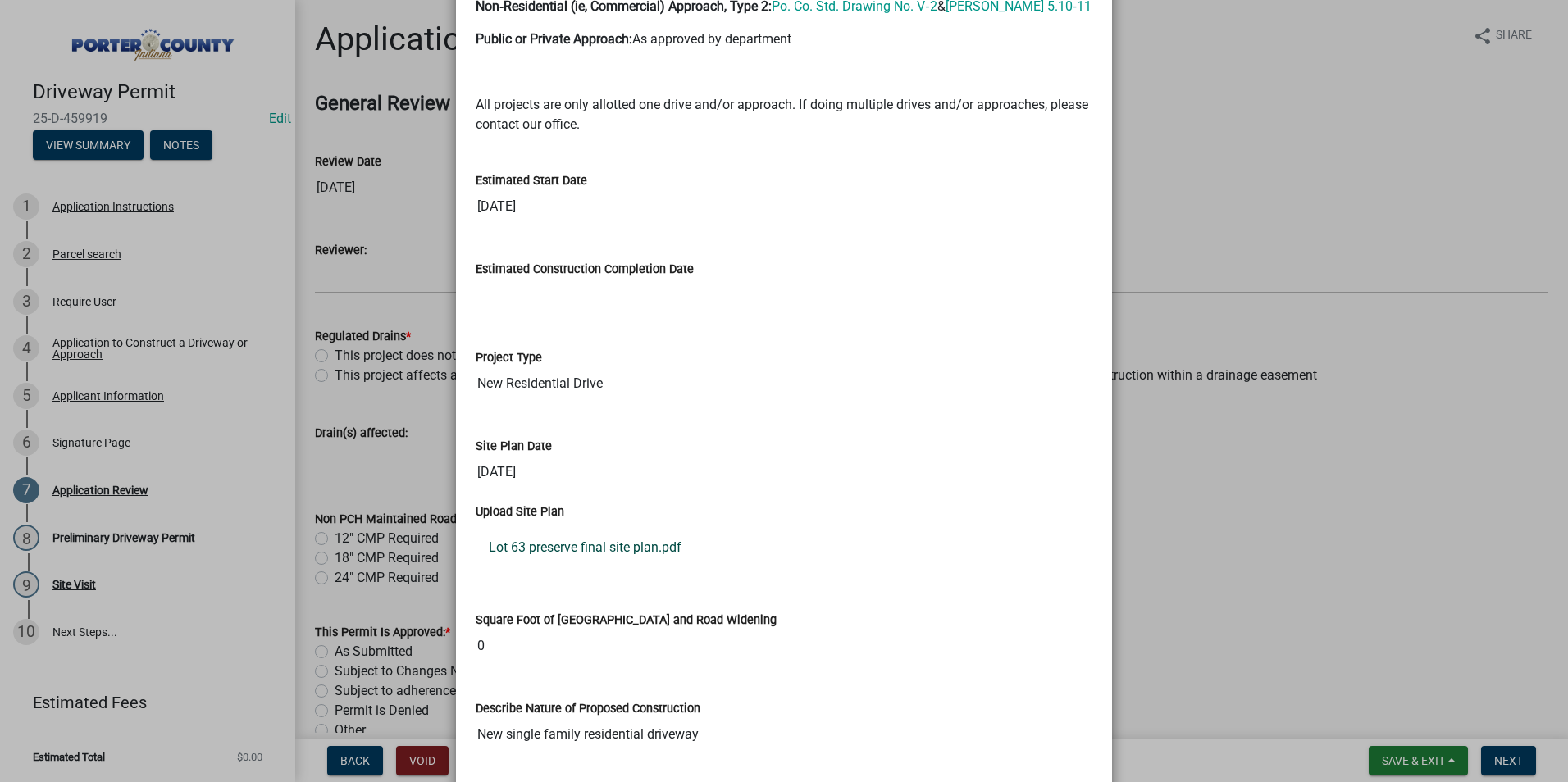
click at [601, 553] on link "Lot 63 preserve final site plan.pdf" at bounding box center [783, 547] width 616 height 39
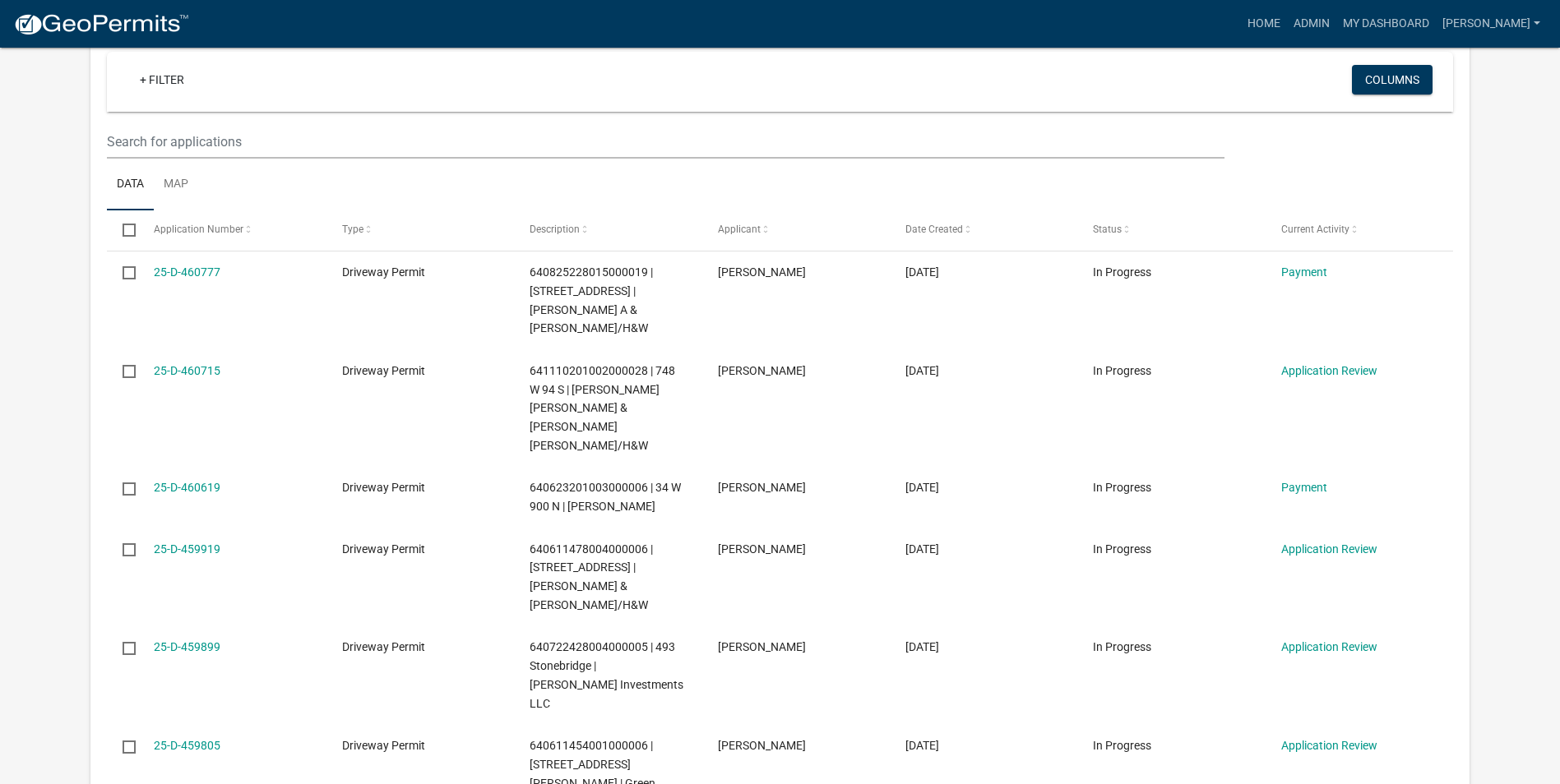
scroll to position [1644, 0]
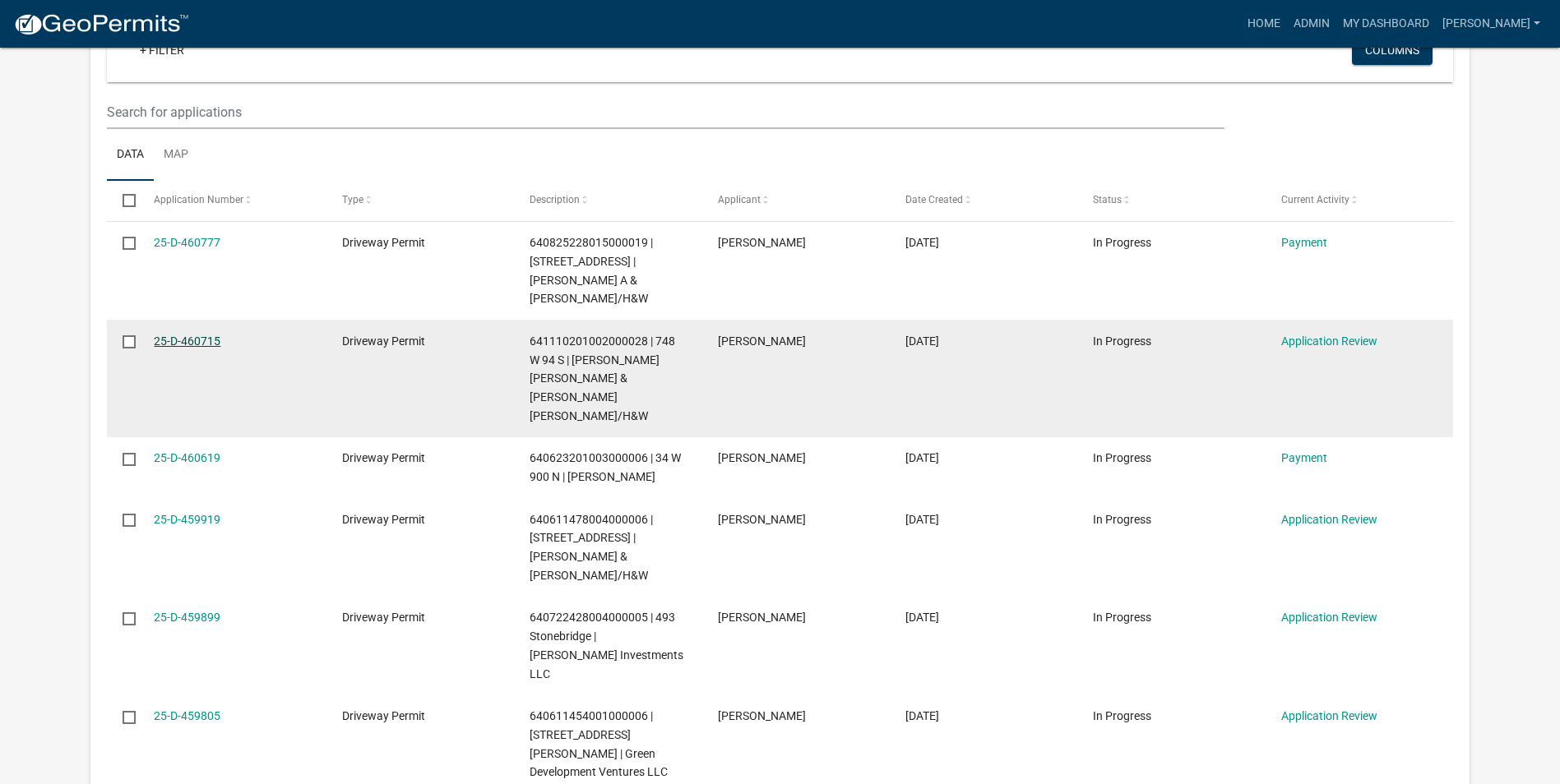
click at [193, 335] on link "25-D-460715" at bounding box center [187, 341] width 66 height 13
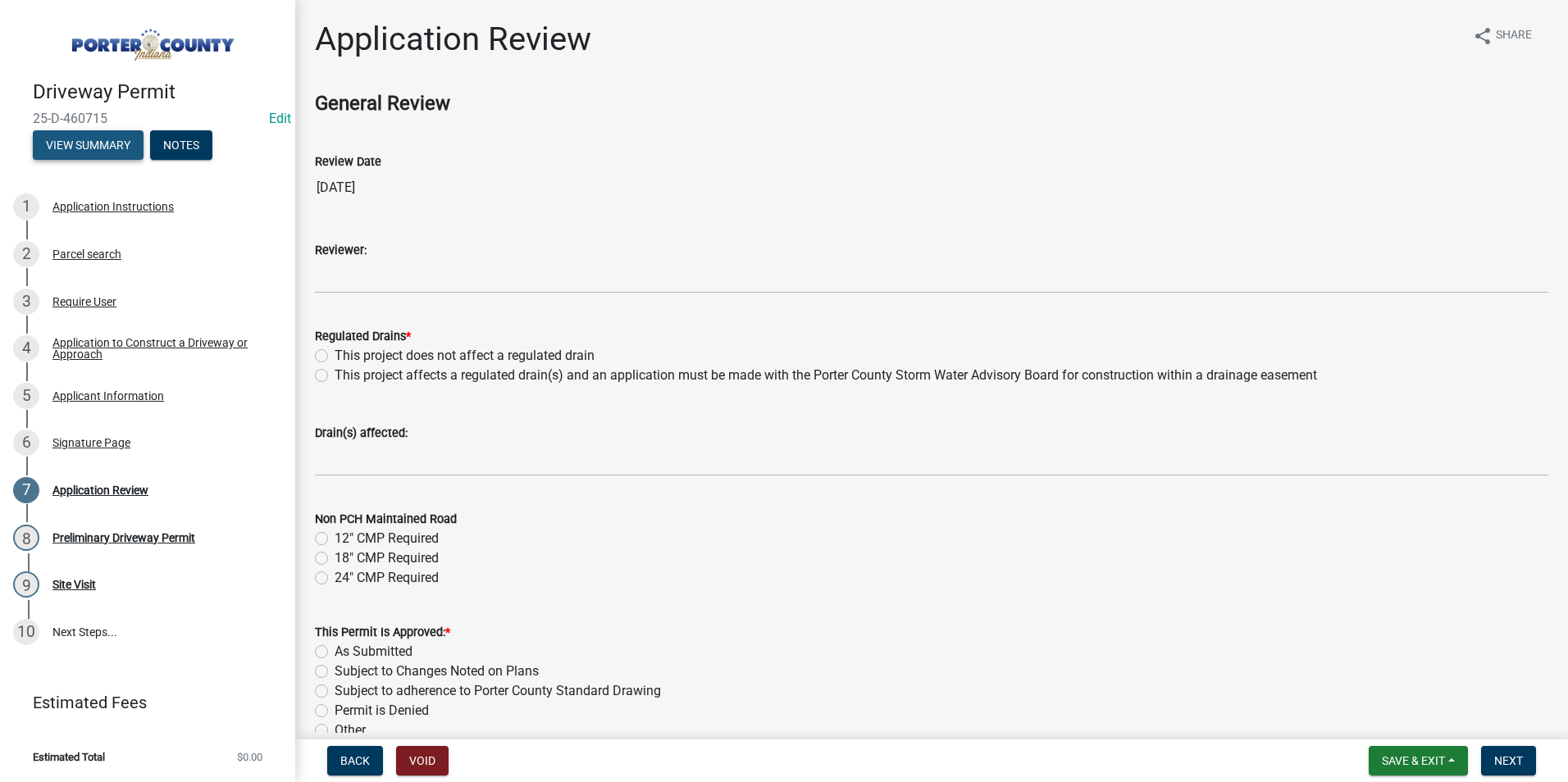
click at [88, 152] on button "View Summary" at bounding box center [88, 144] width 111 height 30
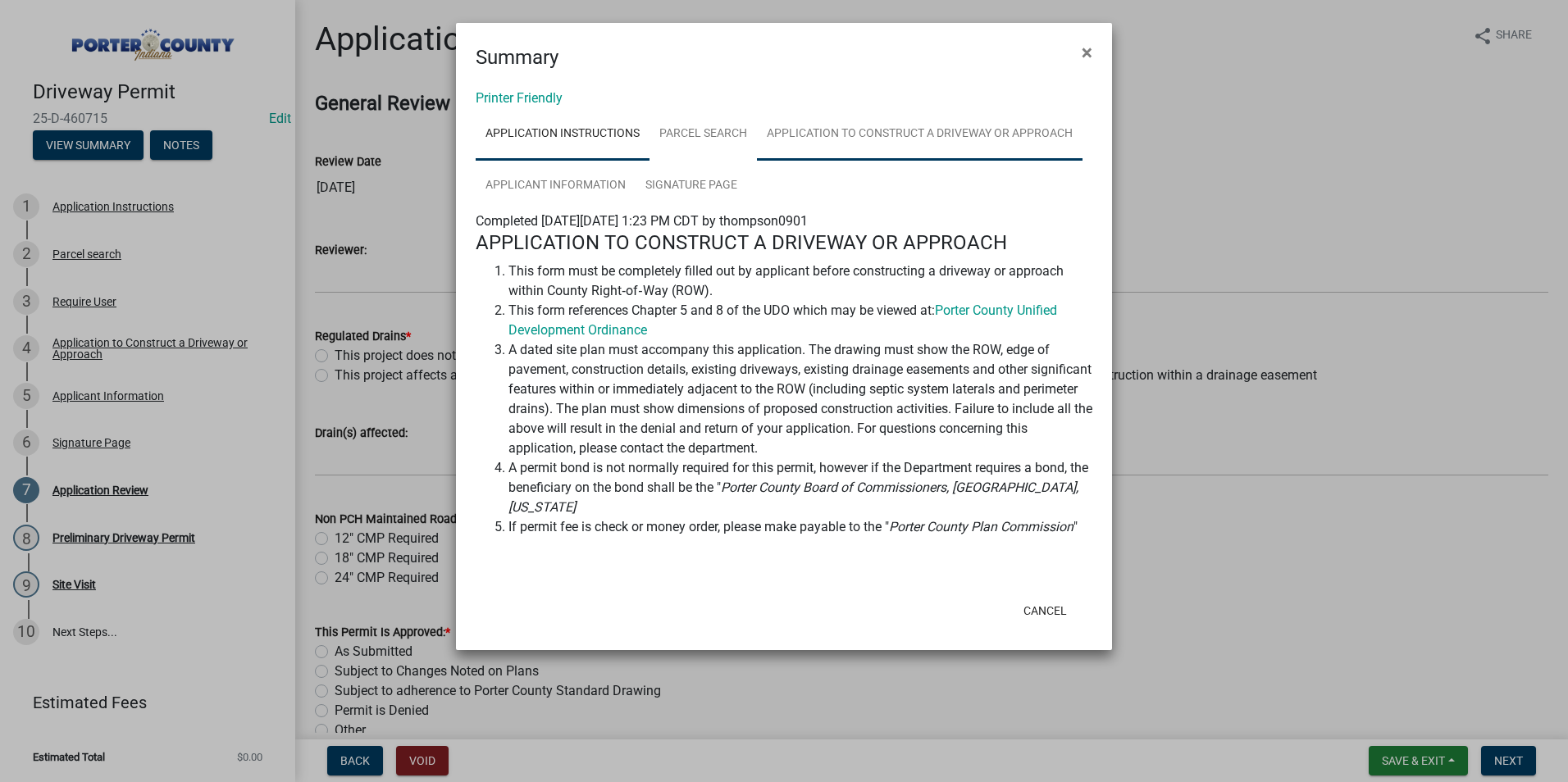
click at [946, 141] on link "Application to Construct a Driveway or Approach" at bounding box center [919, 134] width 326 height 53
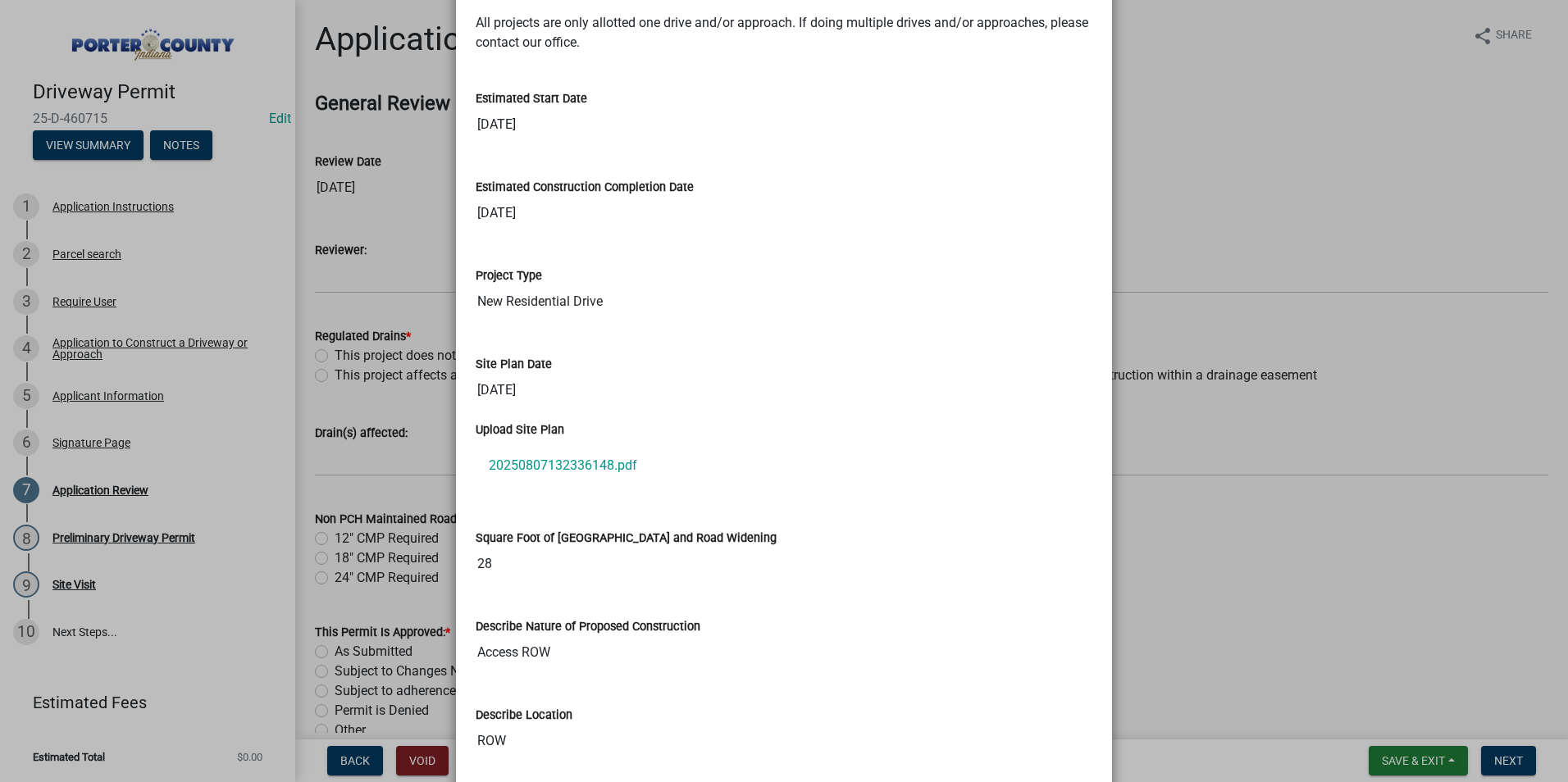
scroll to position [1557, 0]
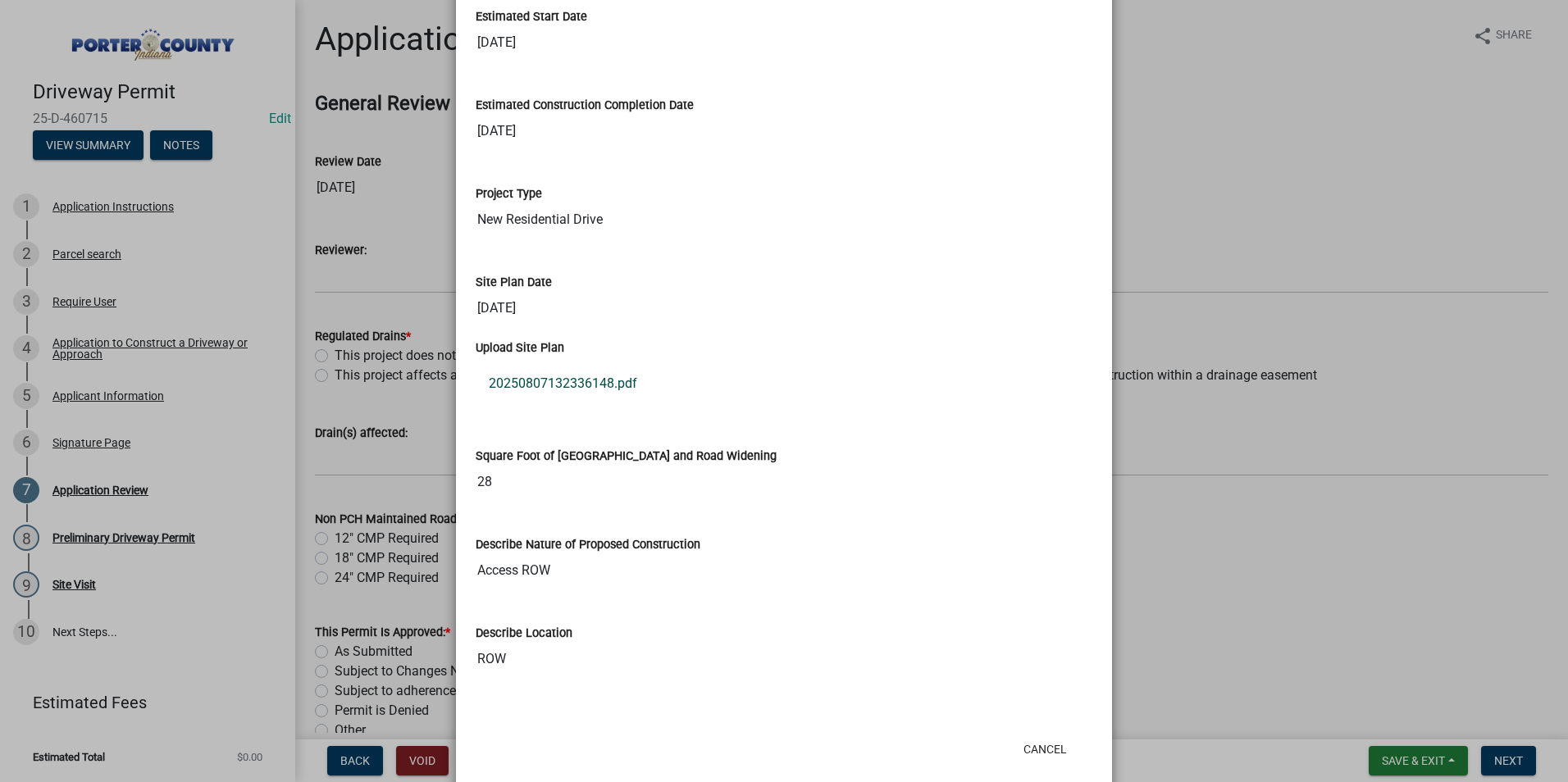
click at [565, 394] on link "20250807132336148.pdf" at bounding box center [783, 383] width 616 height 39
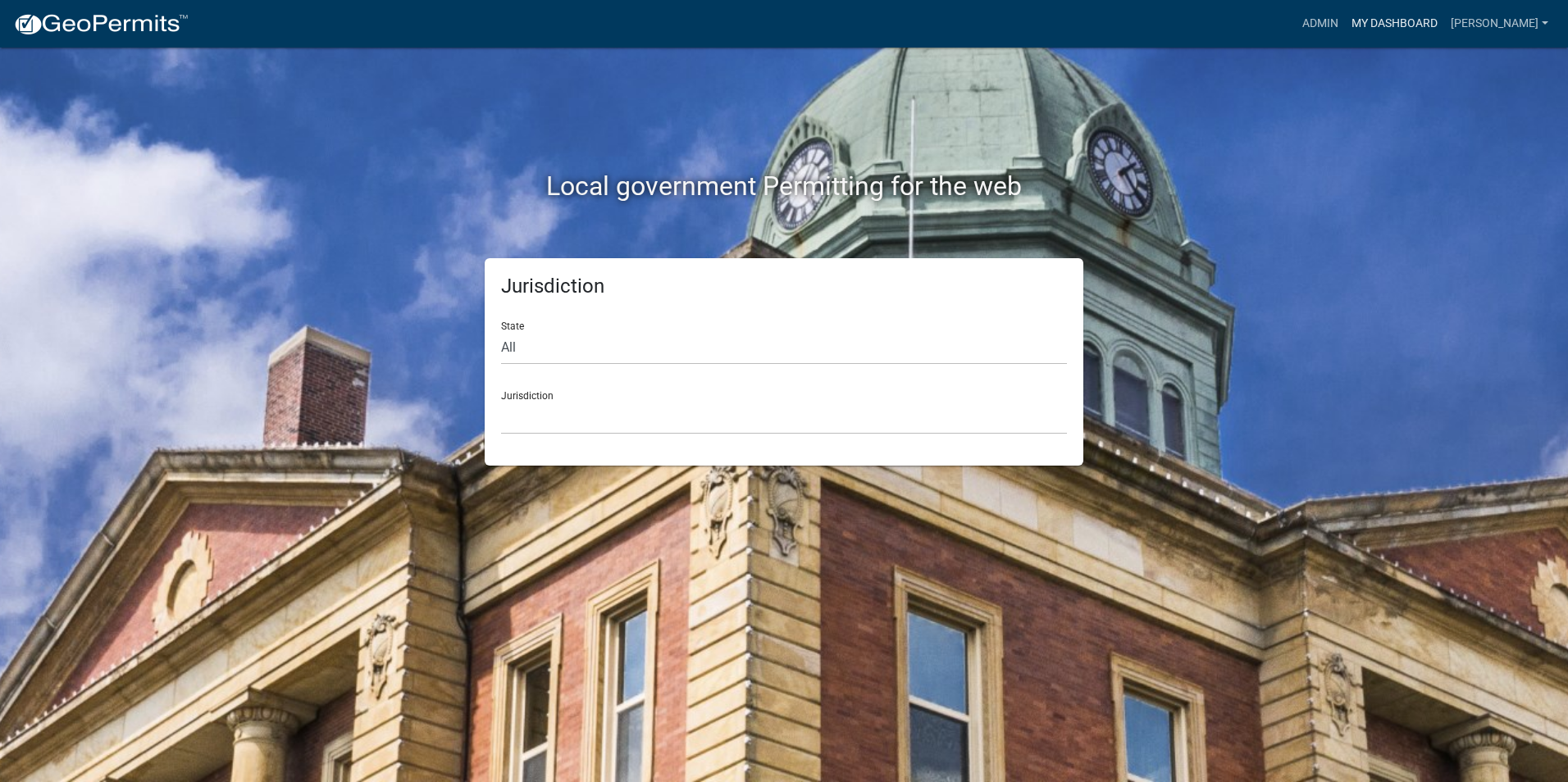
click at [1395, 24] on link "My Dashboard" at bounding box center [1395, 24] width 99 height 31
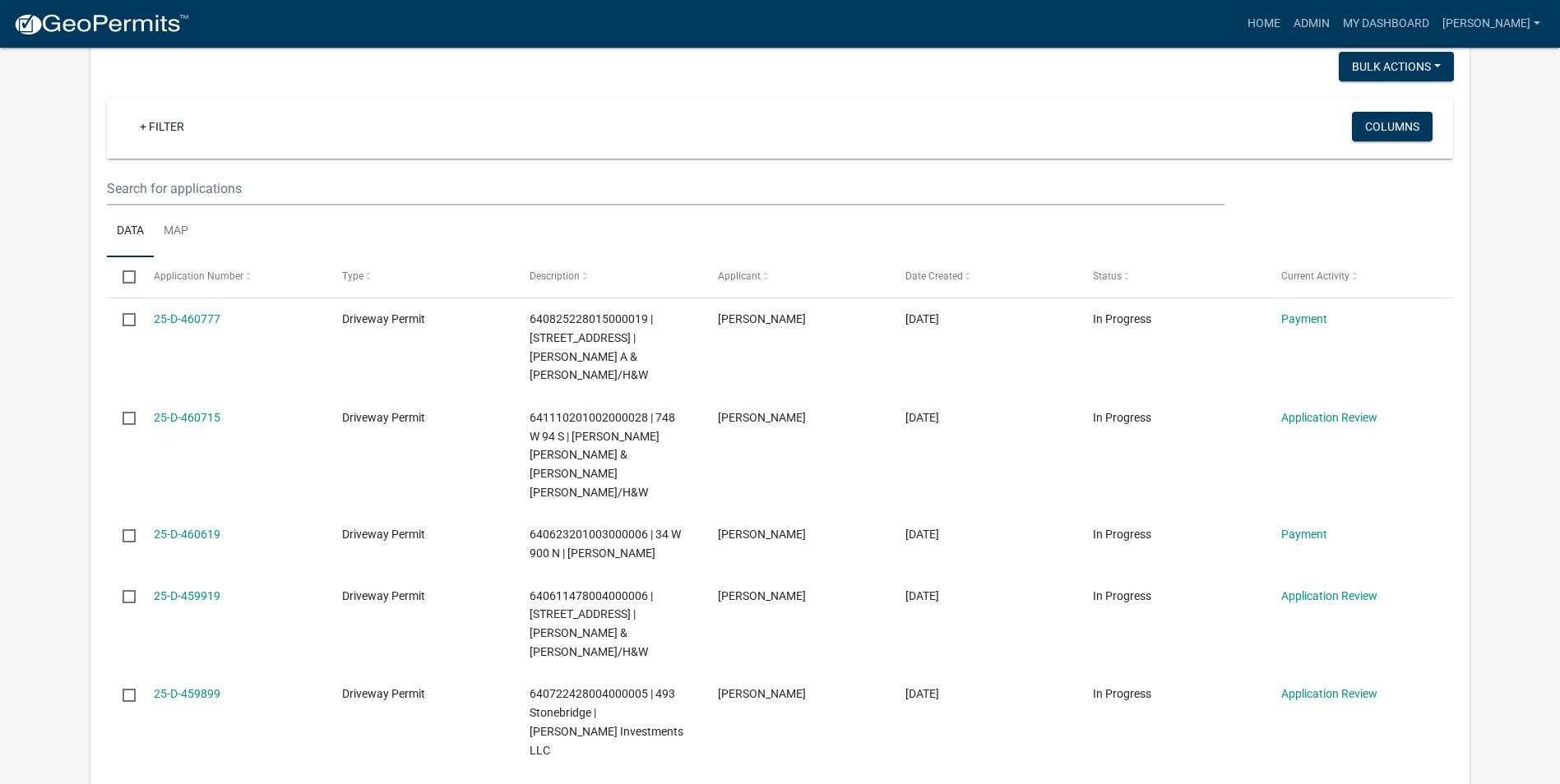
scroll to position [1561, 0]
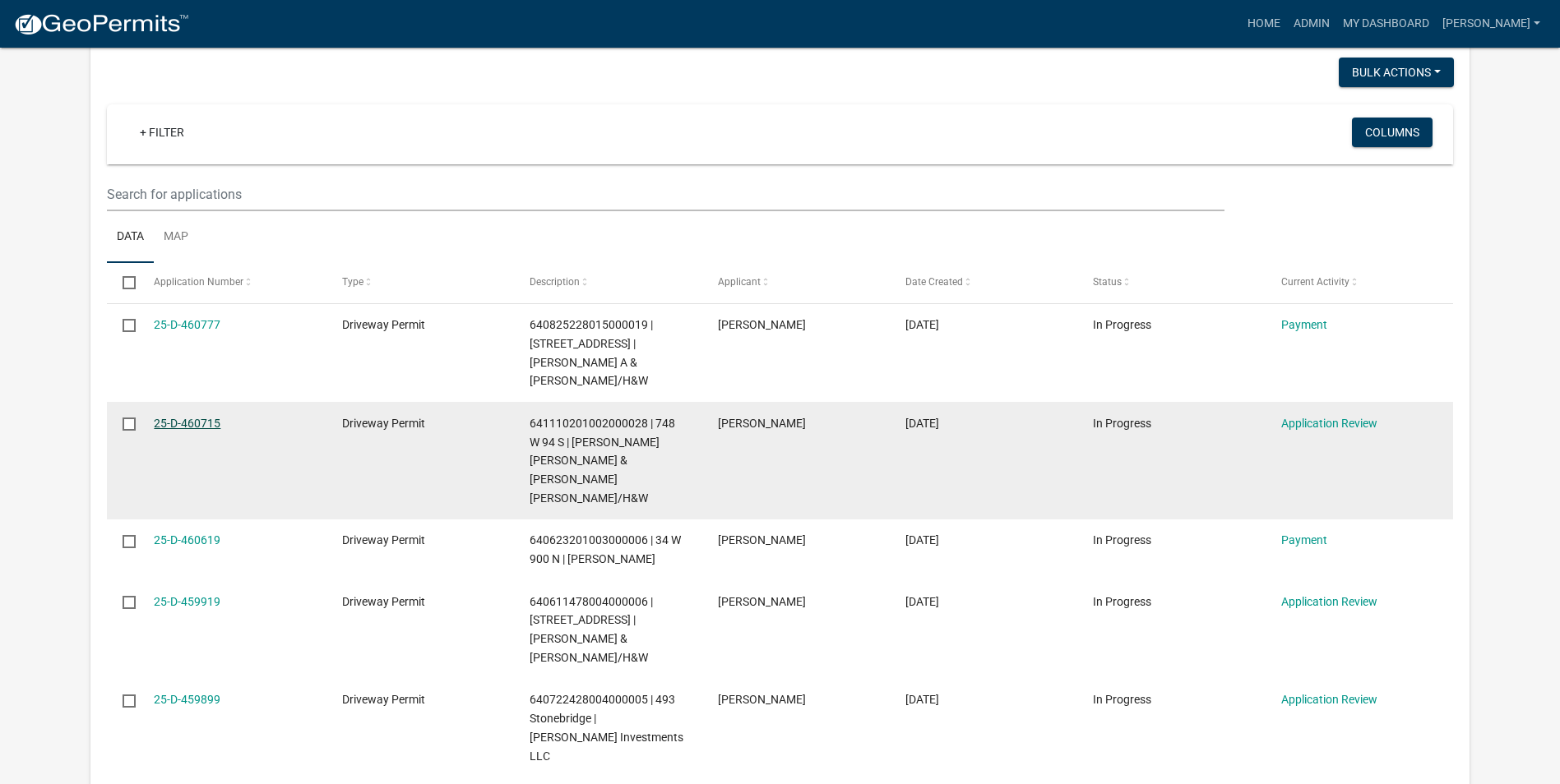
click at [170, 417] on link "25-D-460715" at bounding box center [187, 423] width 66 height 13
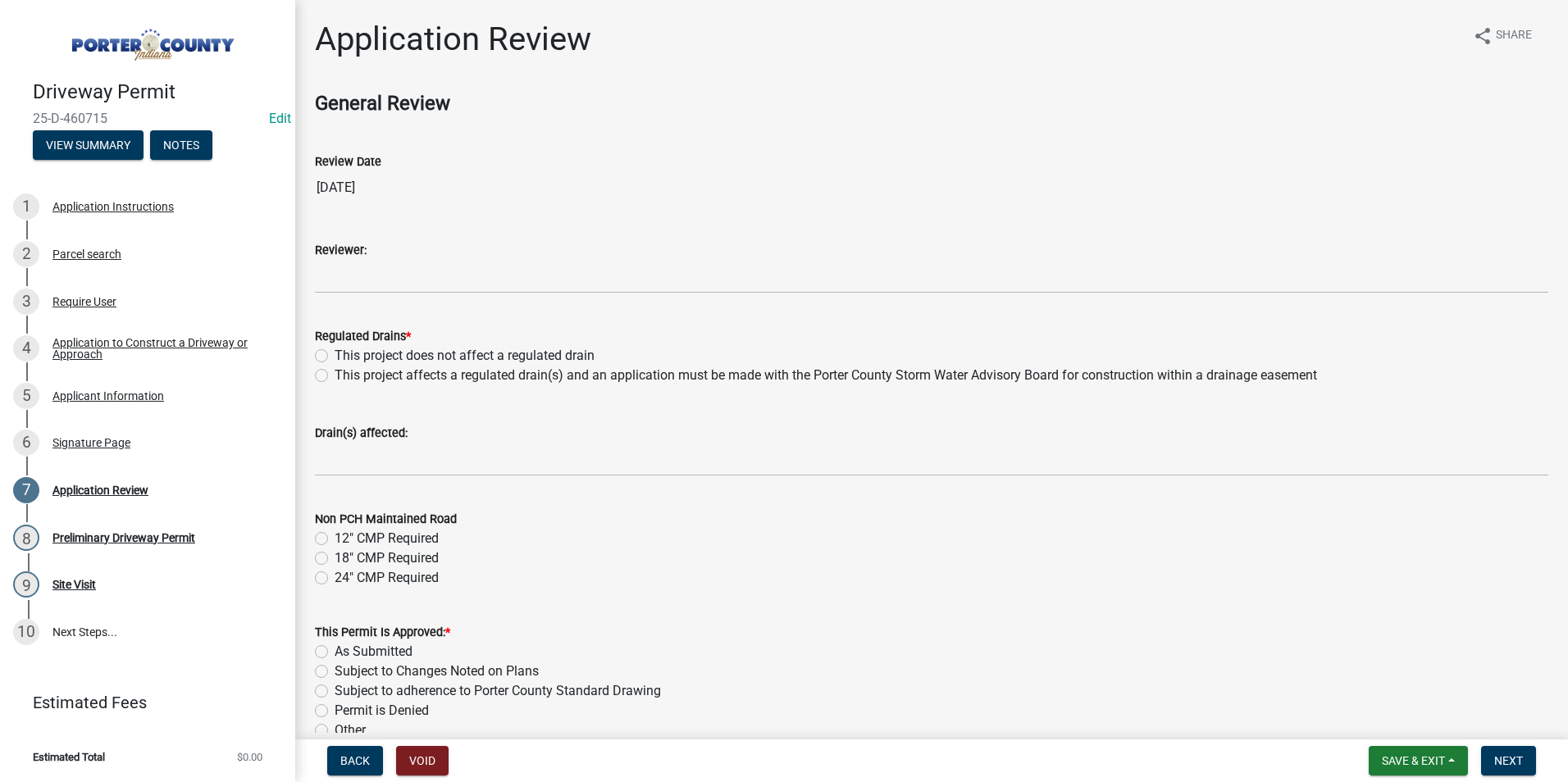
scroll to position [86, 0]
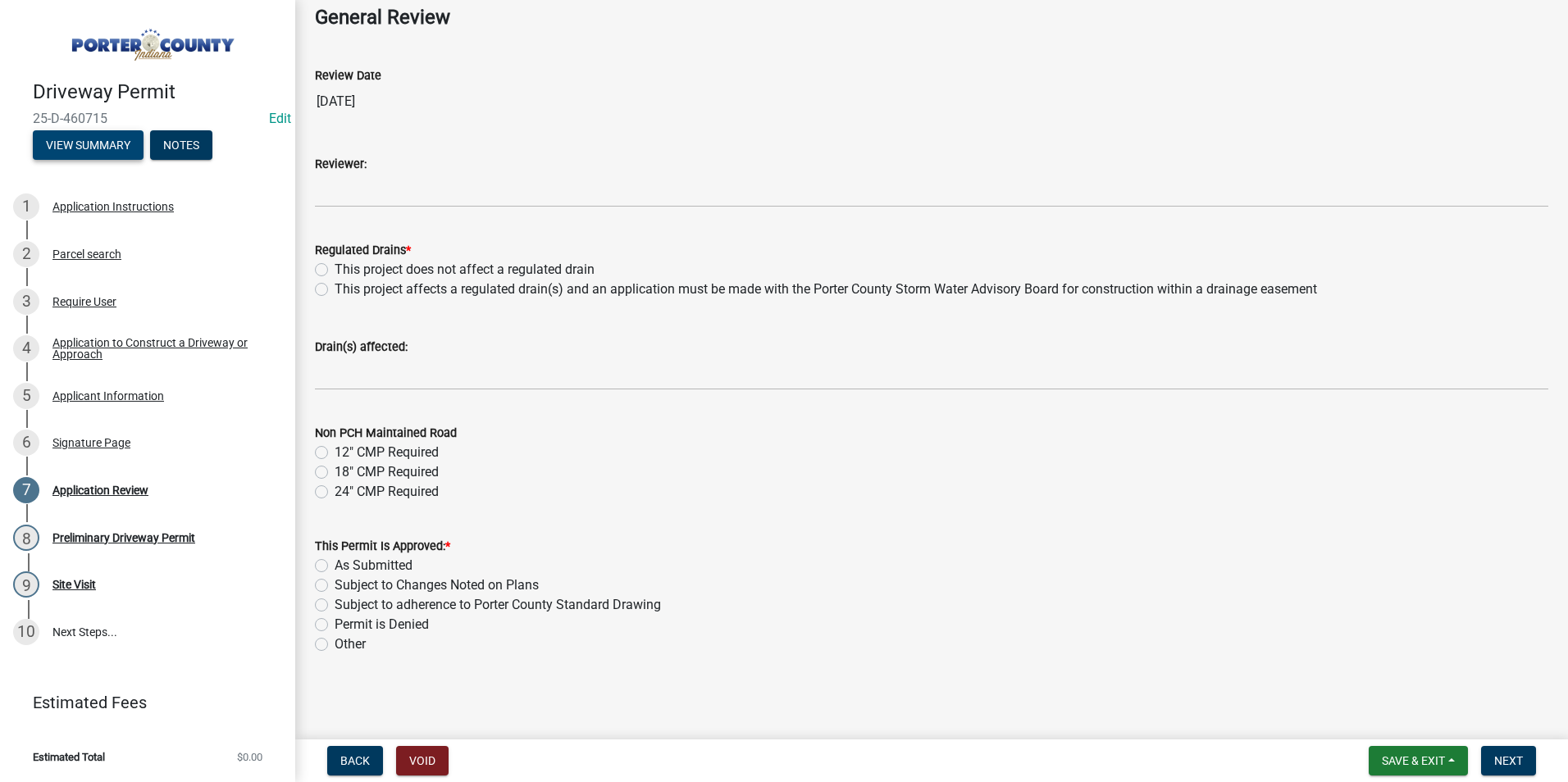
click at [121, 140] on button "View Summary" at bounding box center [88, 144] width 111 height 30
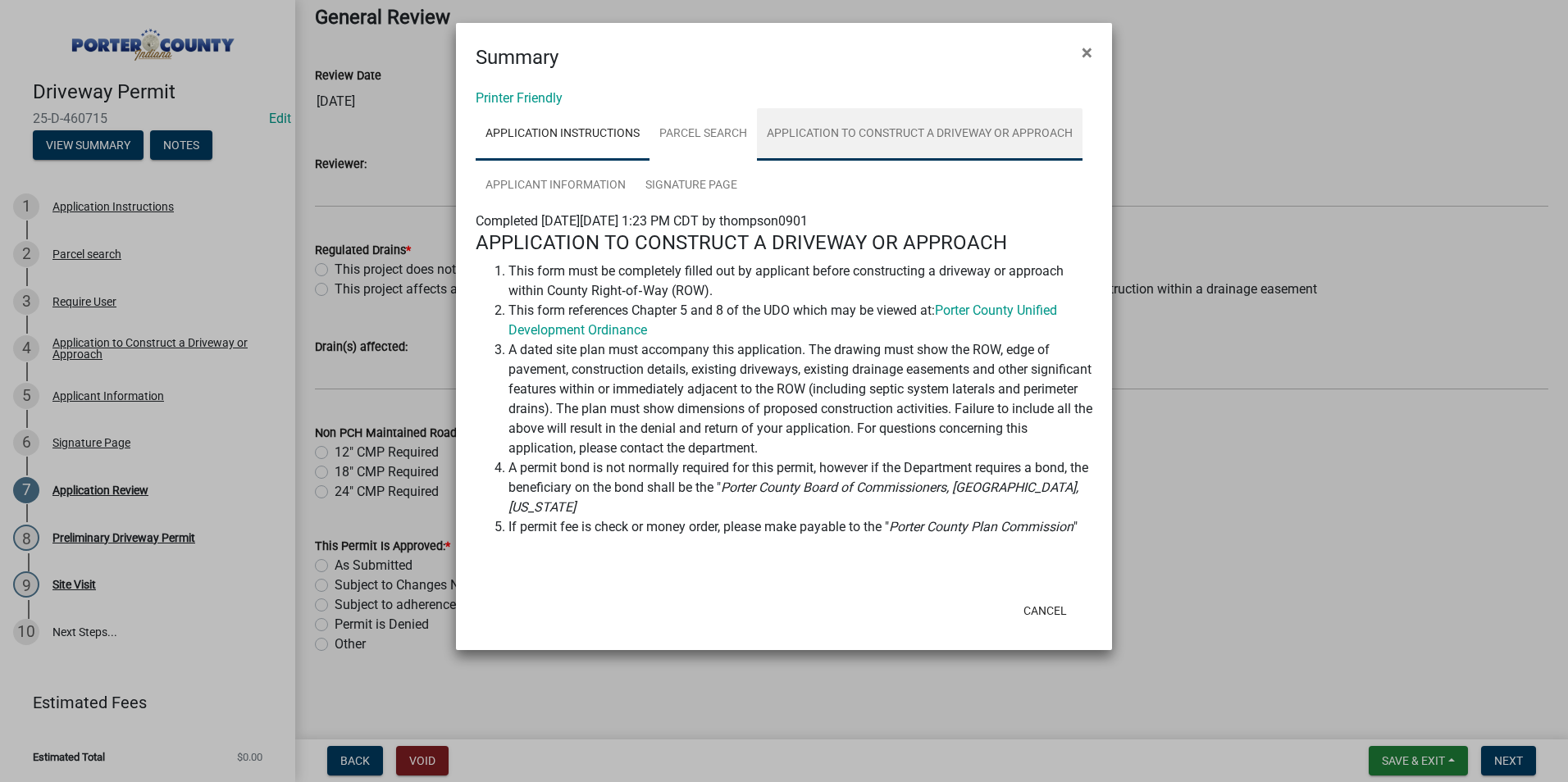
click at [906, 136] on link "Application to Construct a Driveway or Approach" at bounding box center [919, 134] width 326 height 53
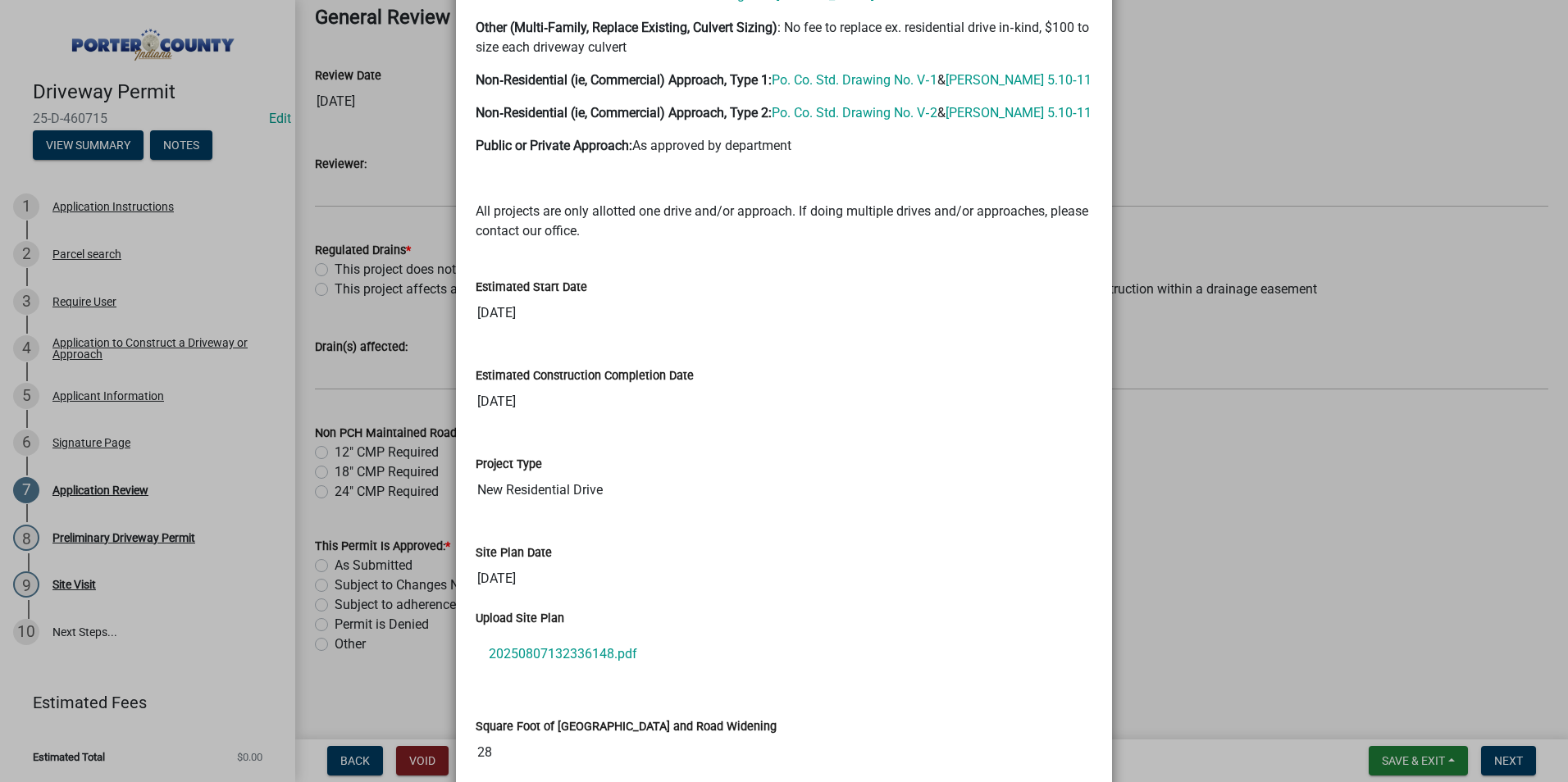
scroll to position [1557, 0]
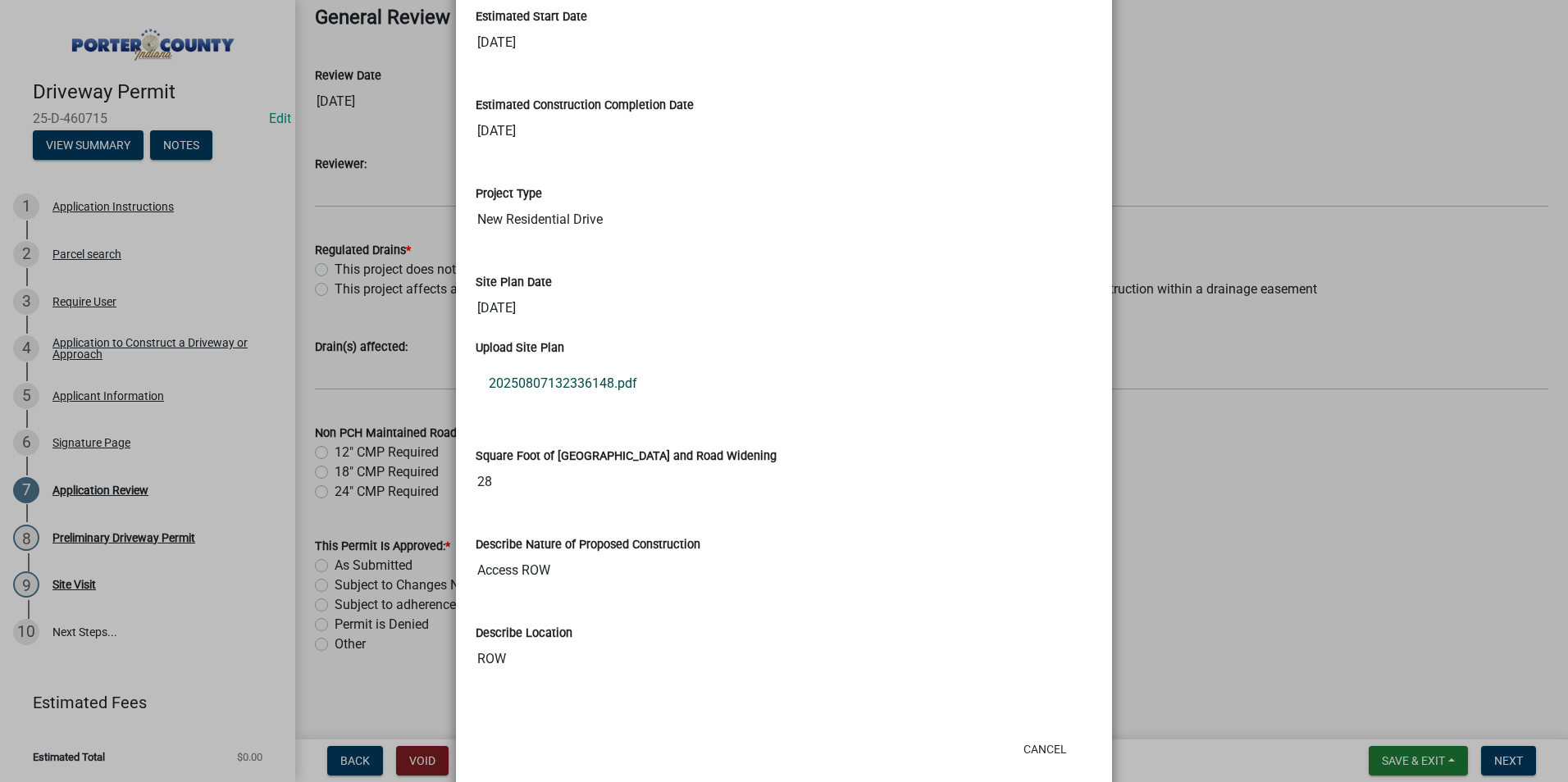
click at [579, 374] on link "20250807132336148.pdf" at bounding box center [783, 383] width 616 height 39
